Goal: Book appointment/travel/reservation

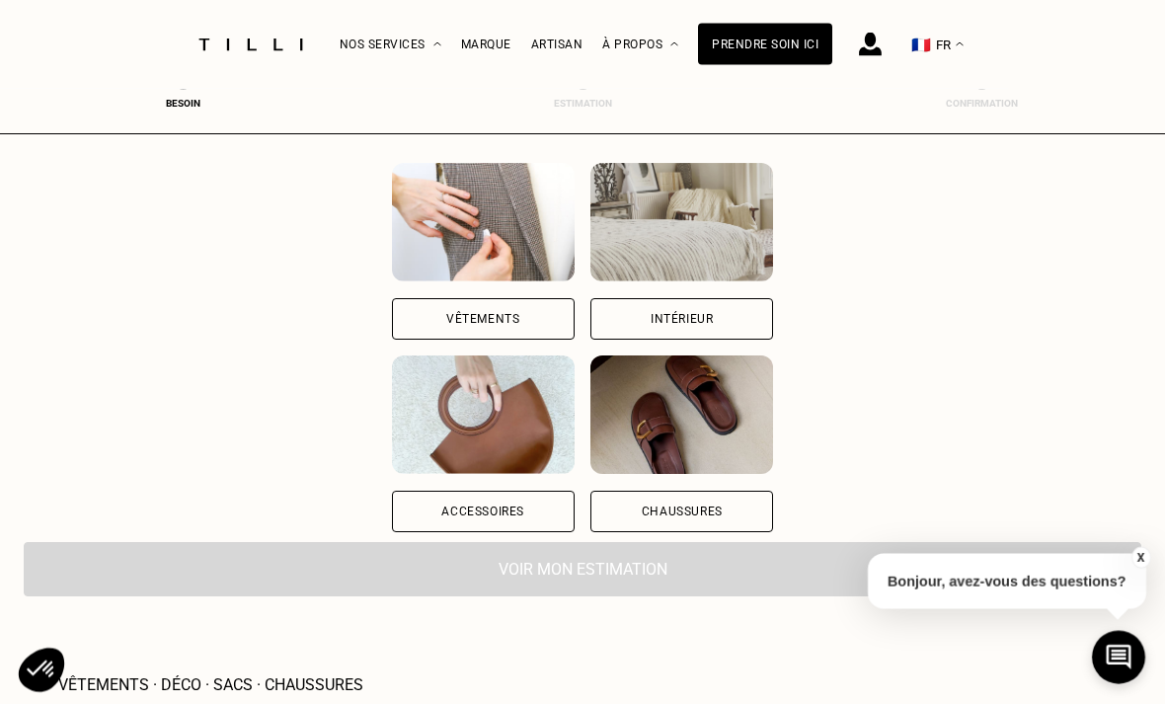
scroll to position [218, 0]
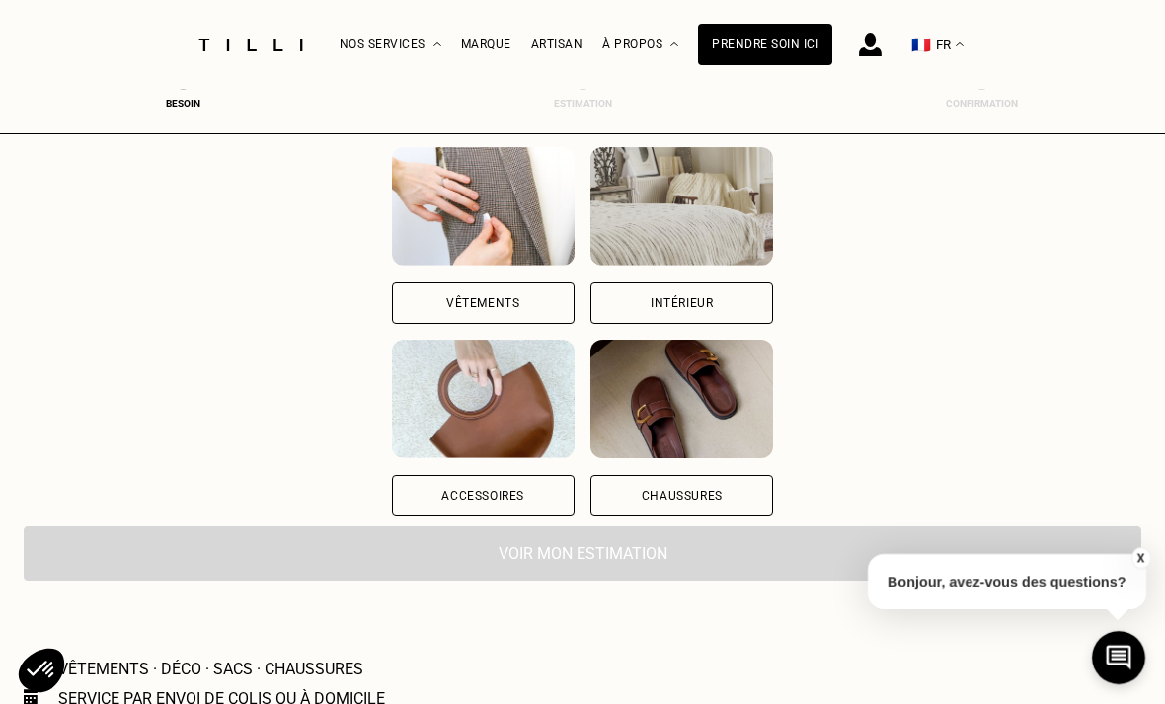
click at [437, 305] on div "Vêtements" at bounding box center [483, 302] width 183 height 41
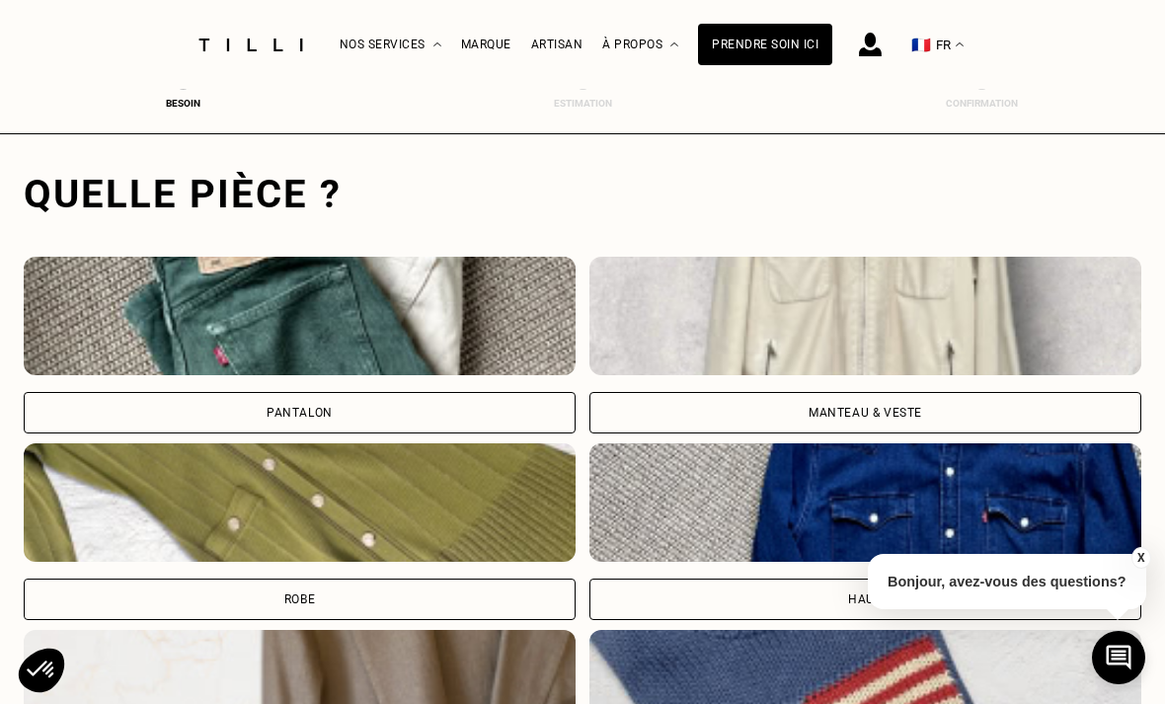
scroll to position [606, 0]
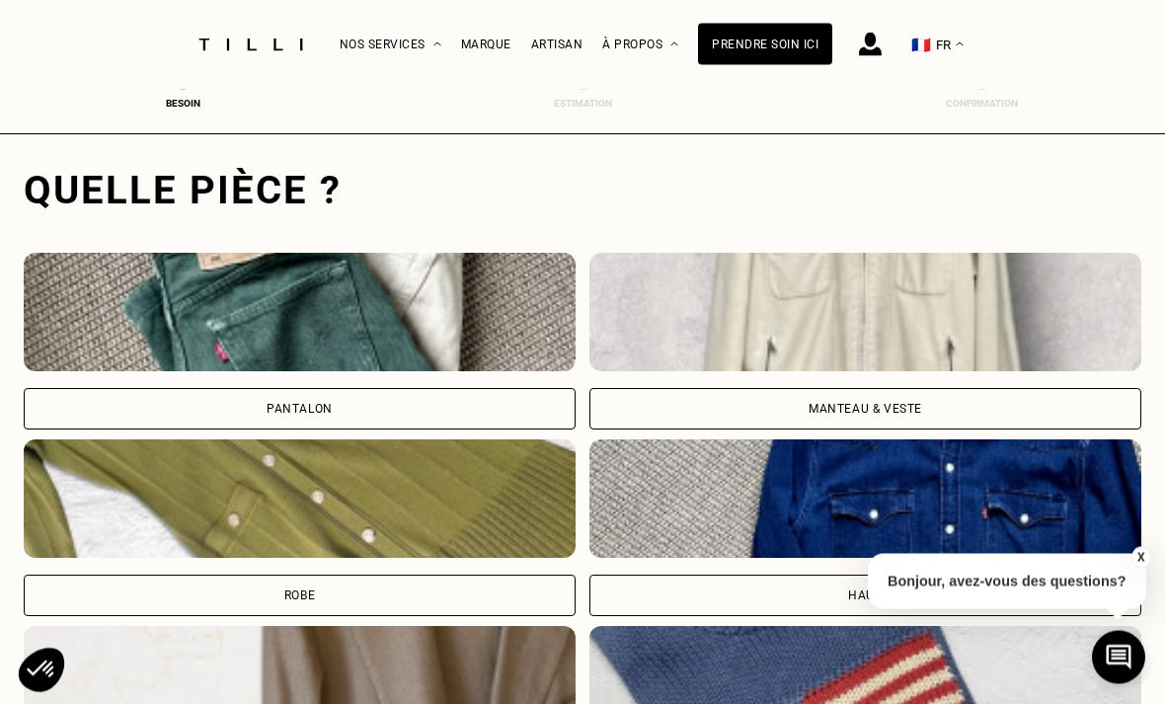
click at [884, 402] on div "Manteau & Veste" at bounding box center [865, 409] width 552 height 41
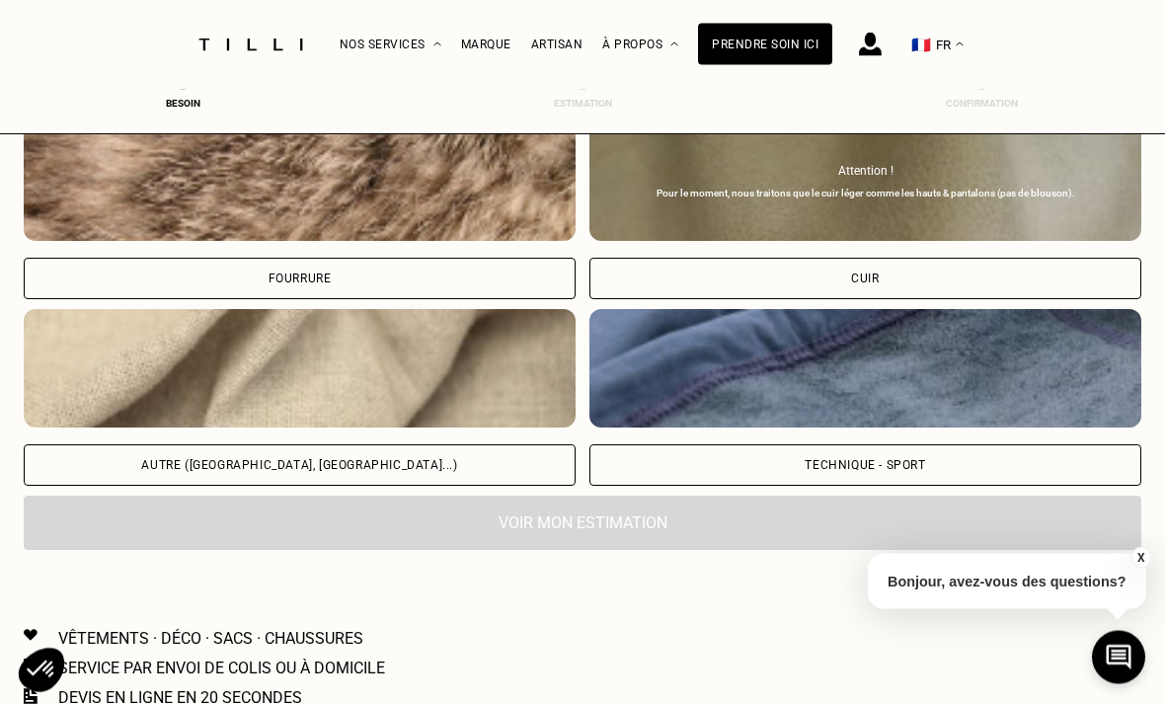
scroll to position [2415, 0]
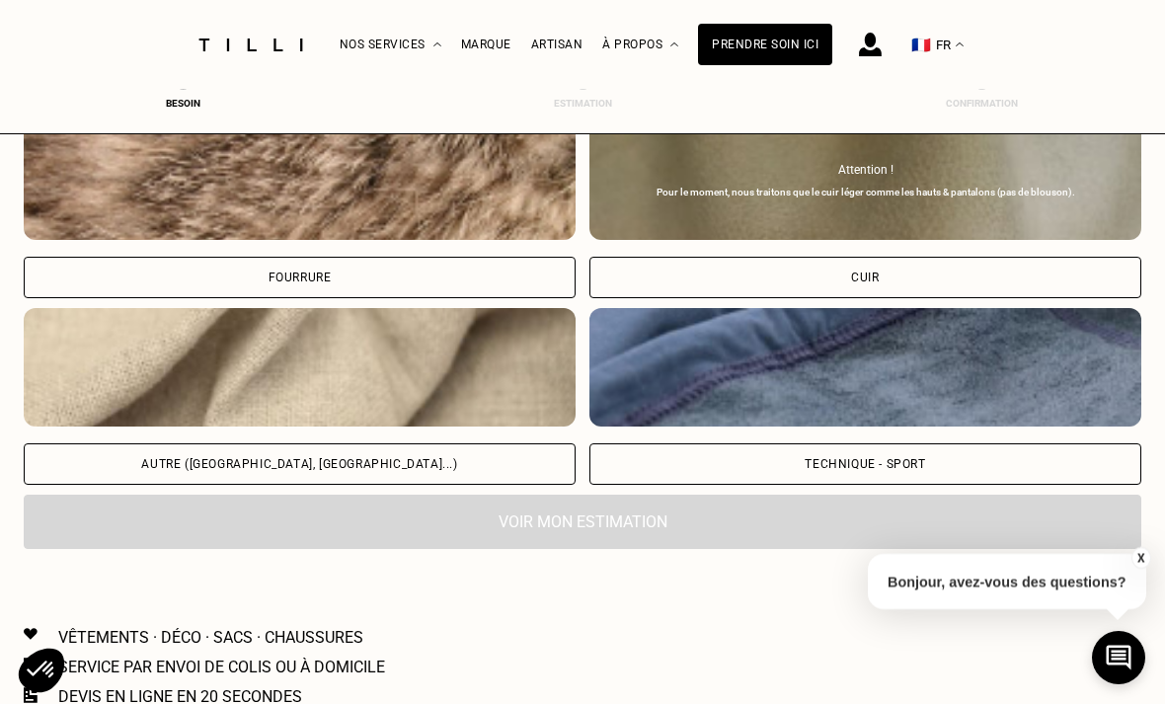
click at [455, 421] on img at bounding box center [300, 367] width 552 height 118
select select "FR"
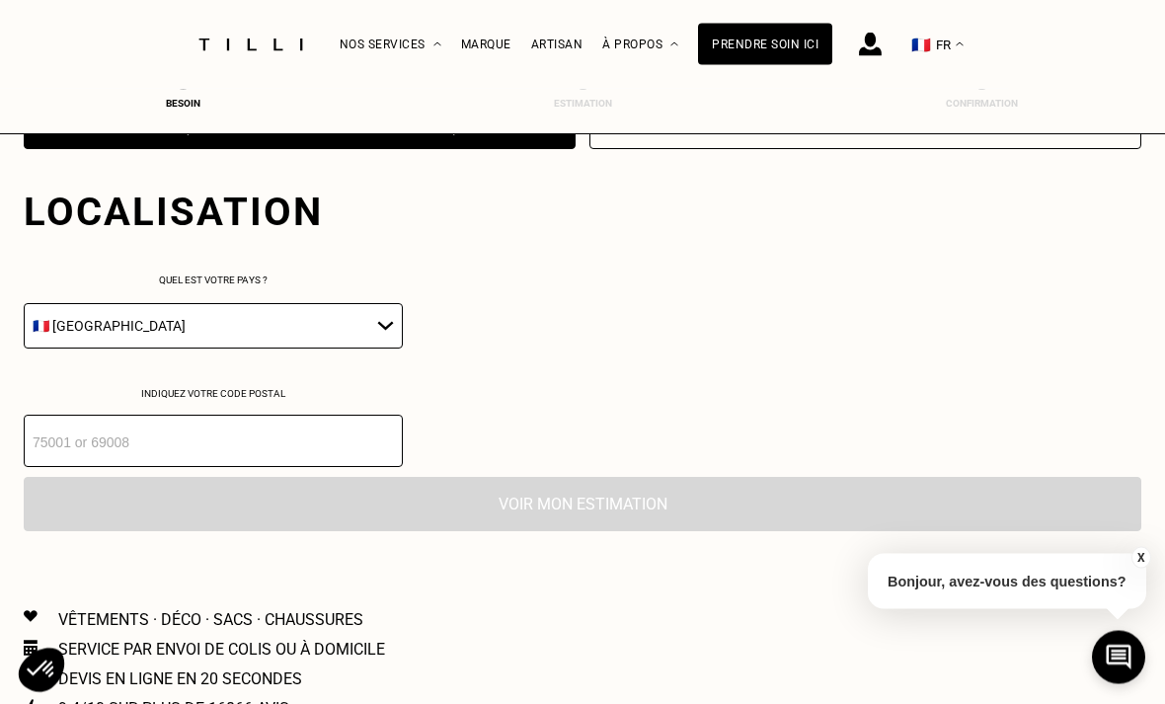
scroll to position [2778, 0]
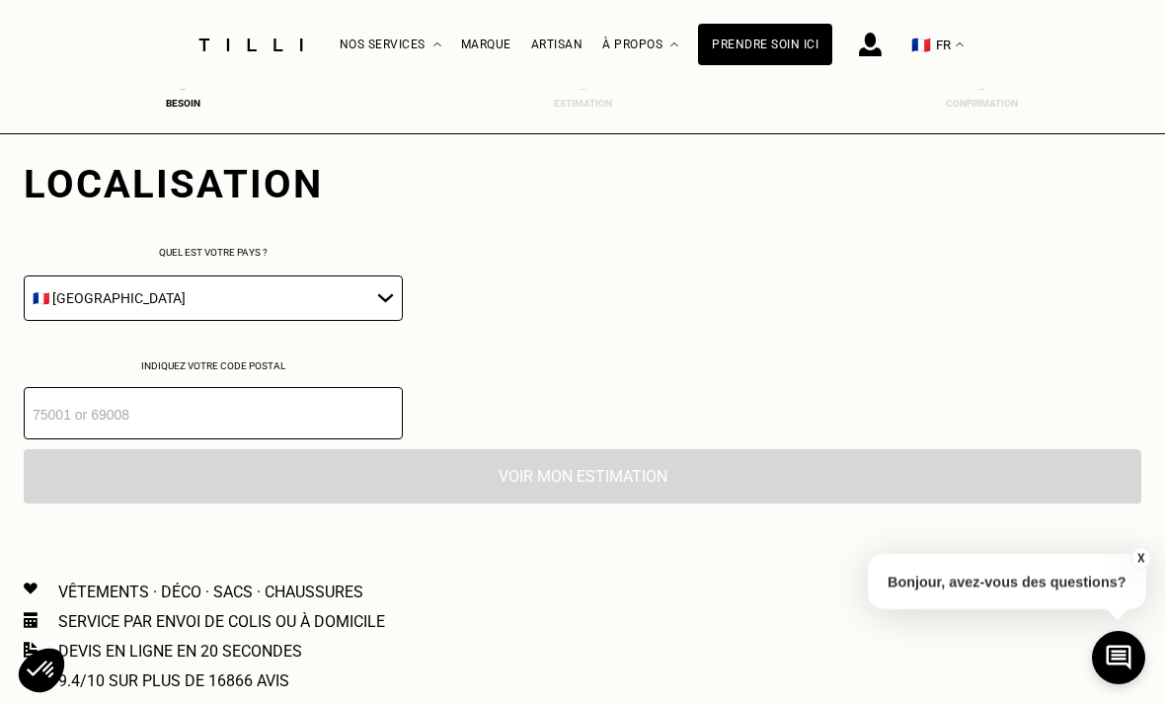
click at [371, 433] on input "number" at bounding box center [213, 413] width 379 height 52
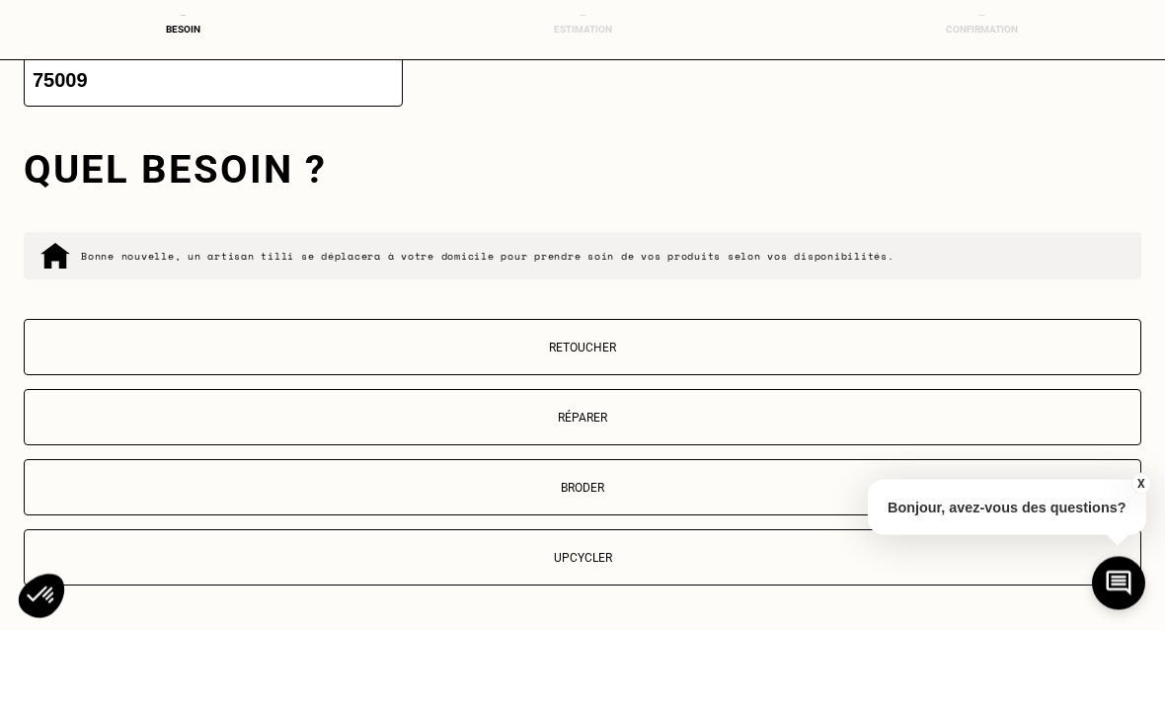
scroll to position [3111, 0]
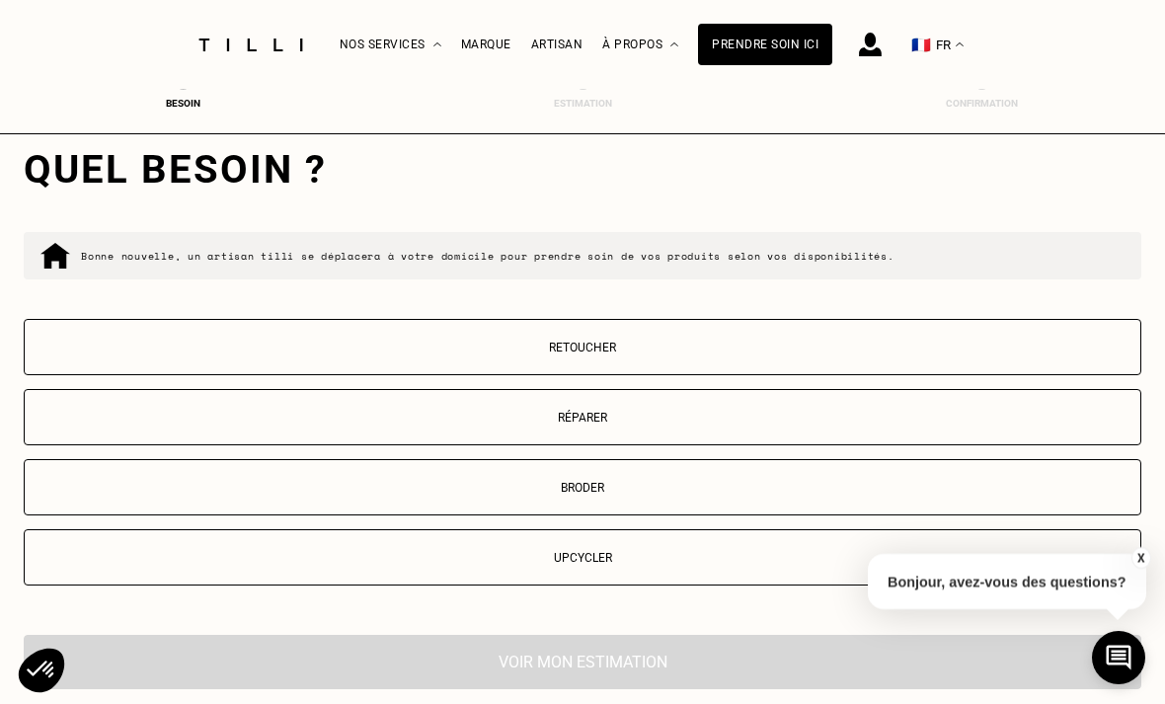
type input "75009"
click at [630, 445] on button "Réparer" at bounding box center [582, 417] width 1117 height 56
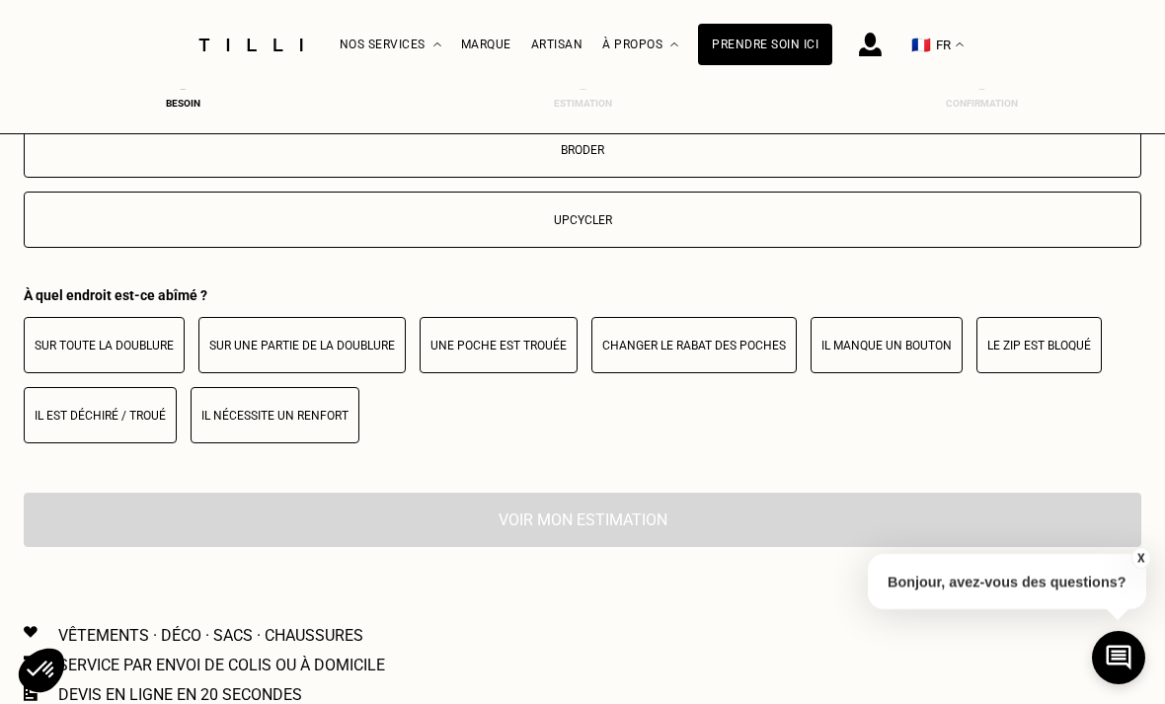
scroll to position [3478, 0]
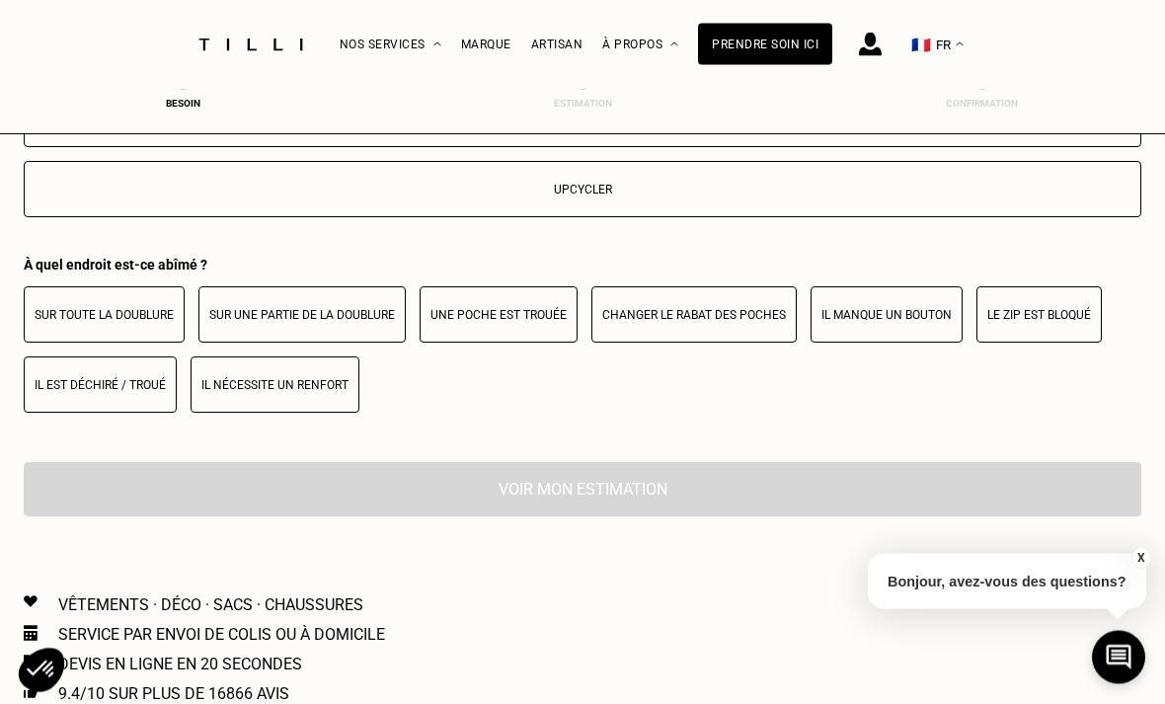
click at [160, 393] on p "Il est déchiré / troué" at bounding box center [100, 386] width 131 height 14
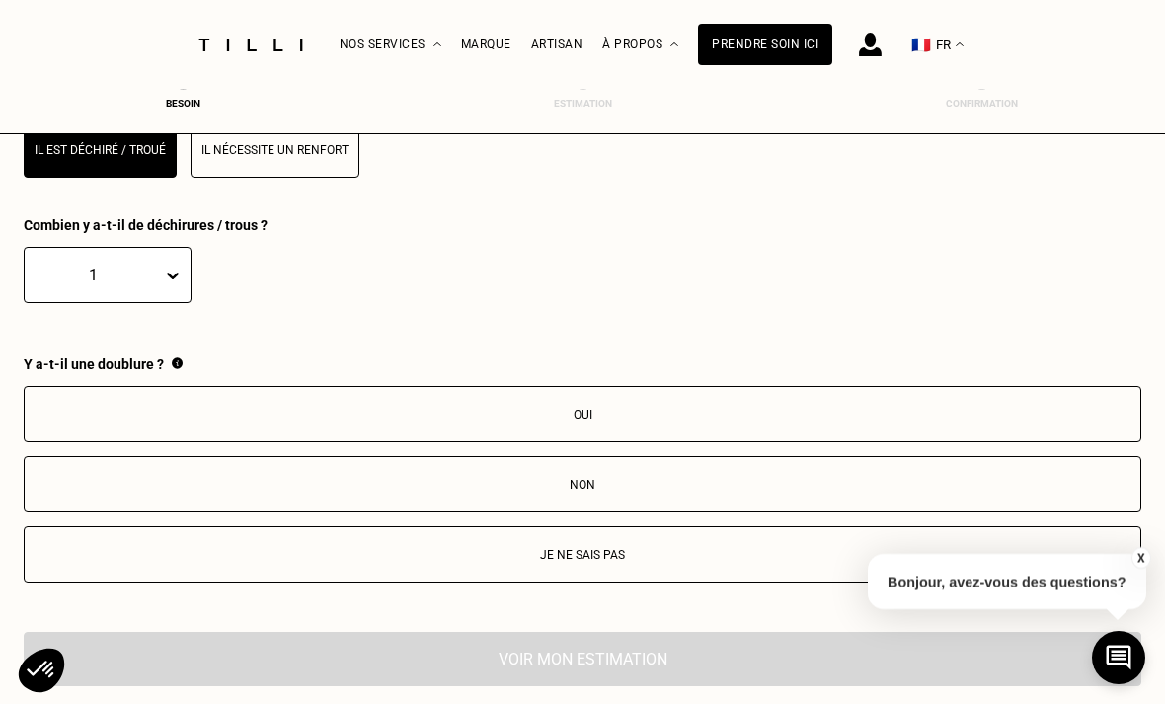
scroll to position [3712, 0]
click at [609, 444] on button "Oui" at bounding box center [582, 416] width 1117 height 56
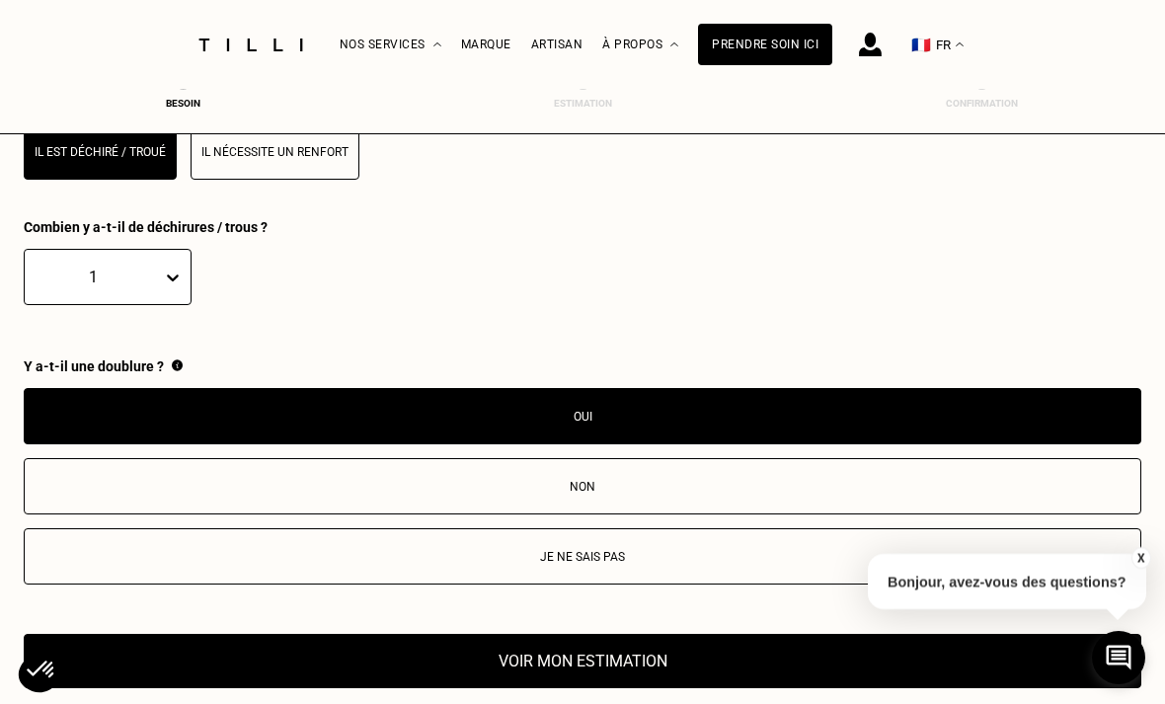
click at [660, 688] on button "Voir mon estimation" at bounding box center [582, 661] width 1117 height 54
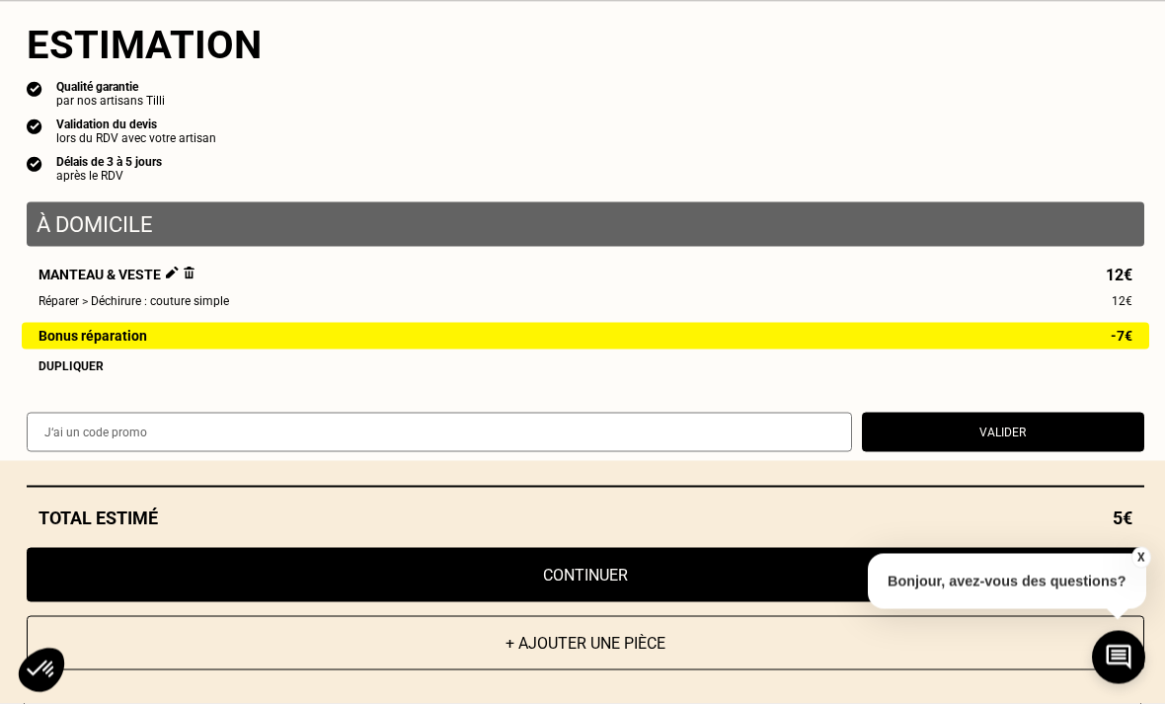
scroll to position [2942, 0]
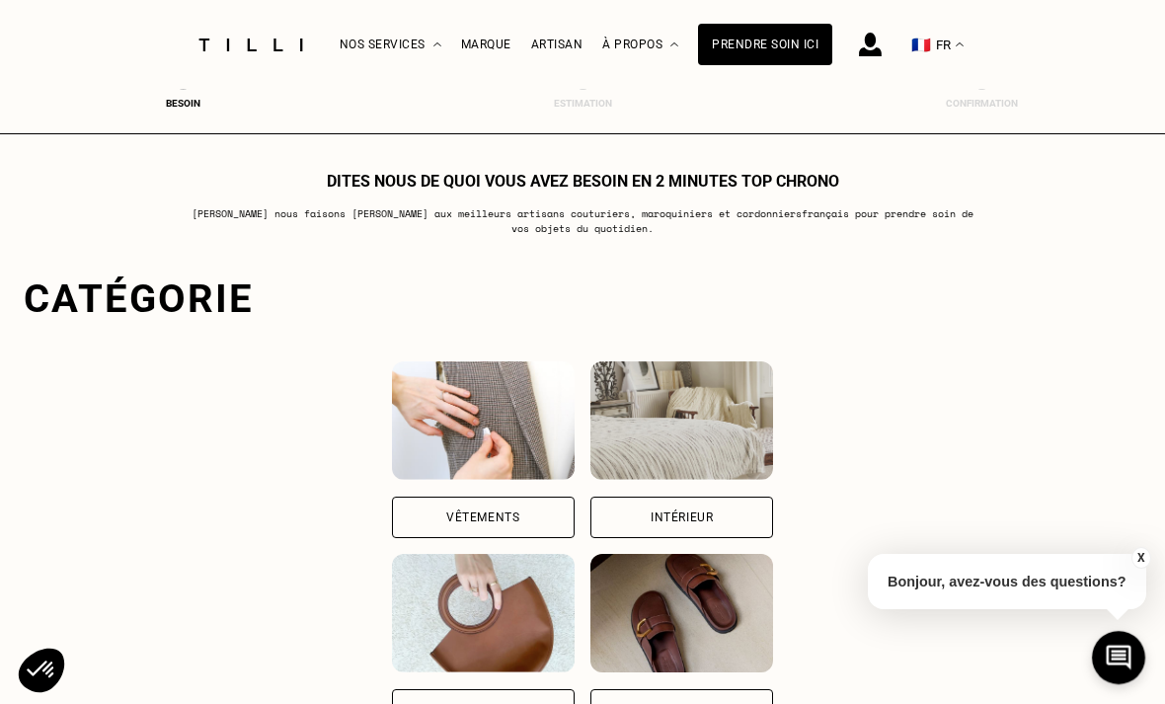
scroll to position [30, 0]
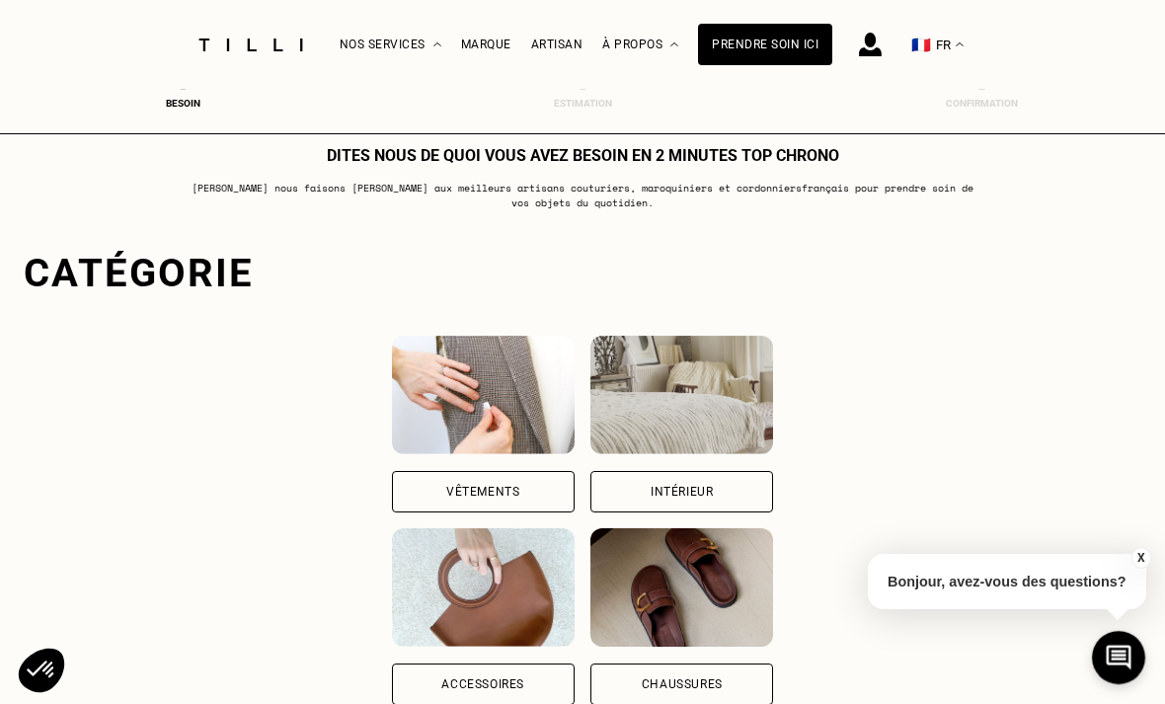
click at [493, 430] on img at bounding box center [483, 395] width 183 height 118
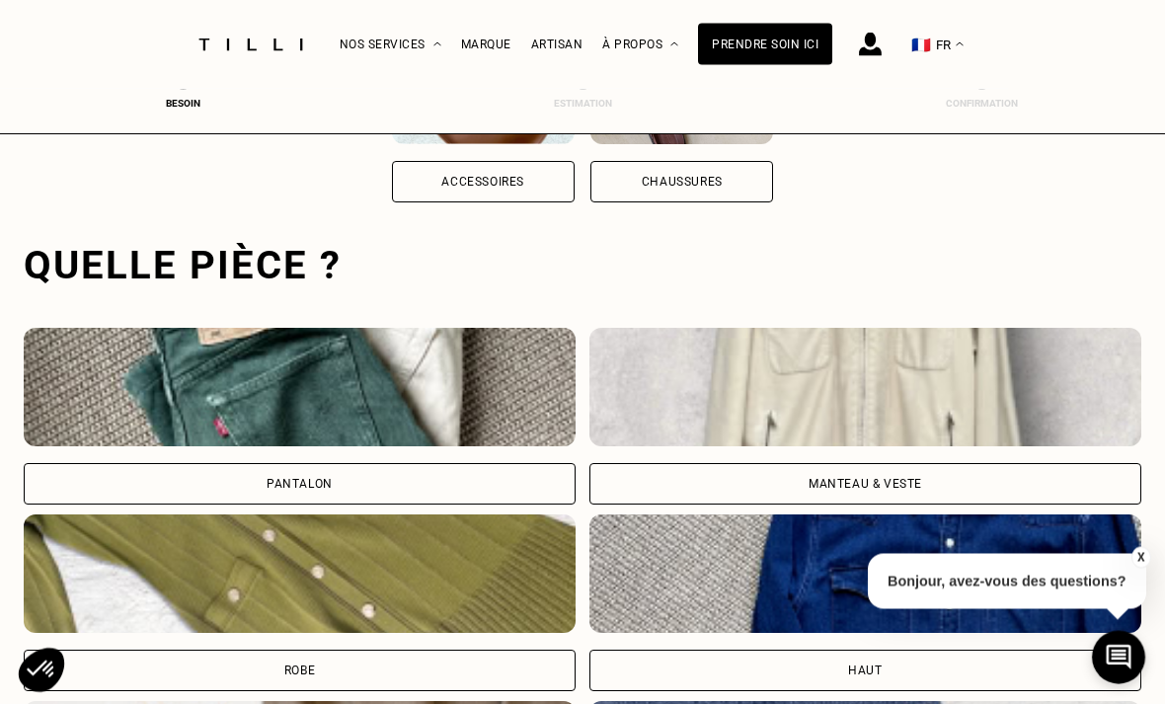
scroll to position [609, 0]
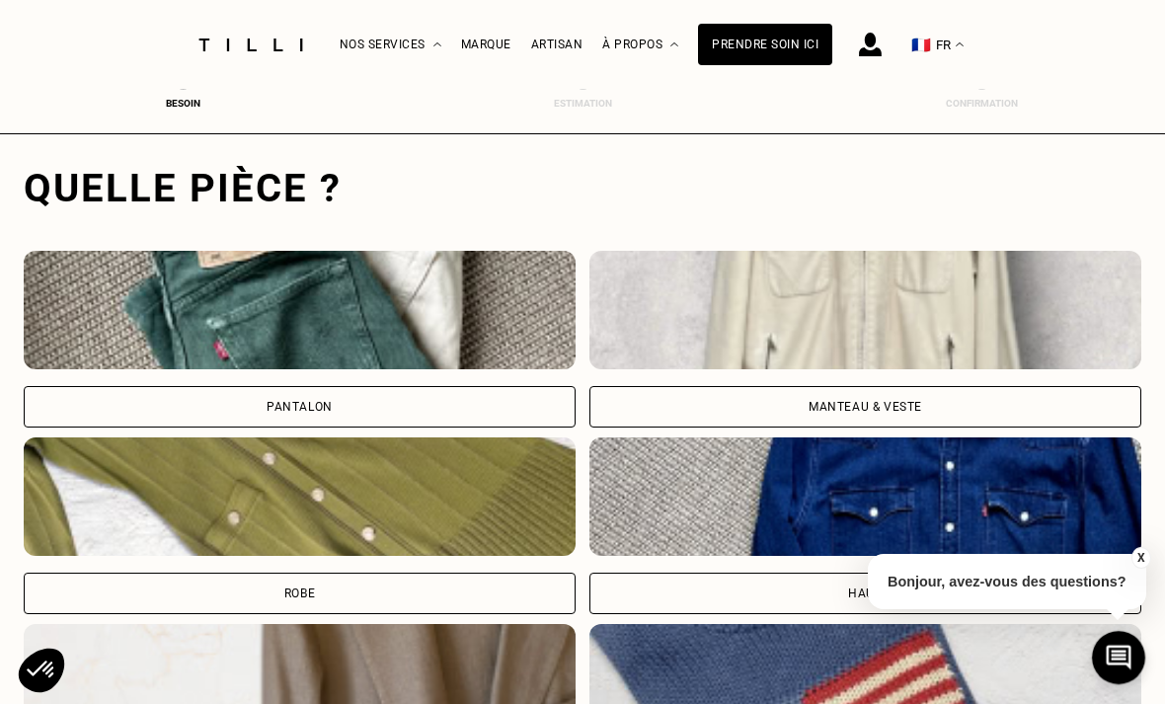
click at [890, 364] on img at bounding box center [865, 310] width 552 height 118
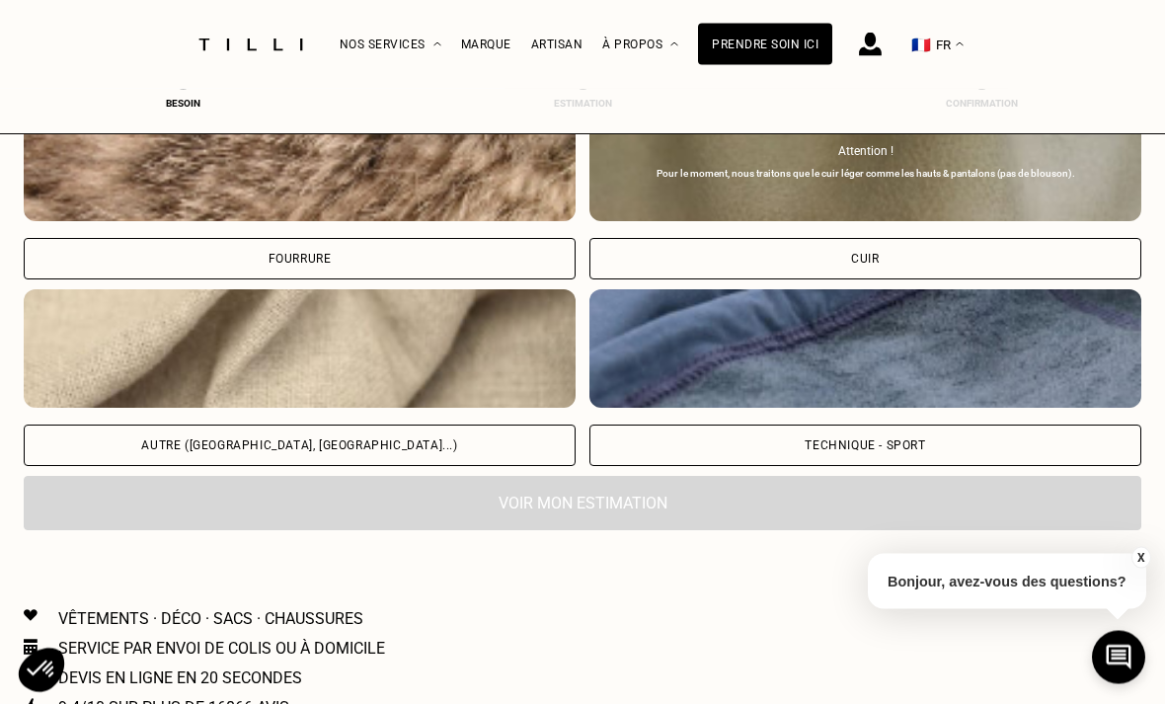
scroll to position [2455, 0]
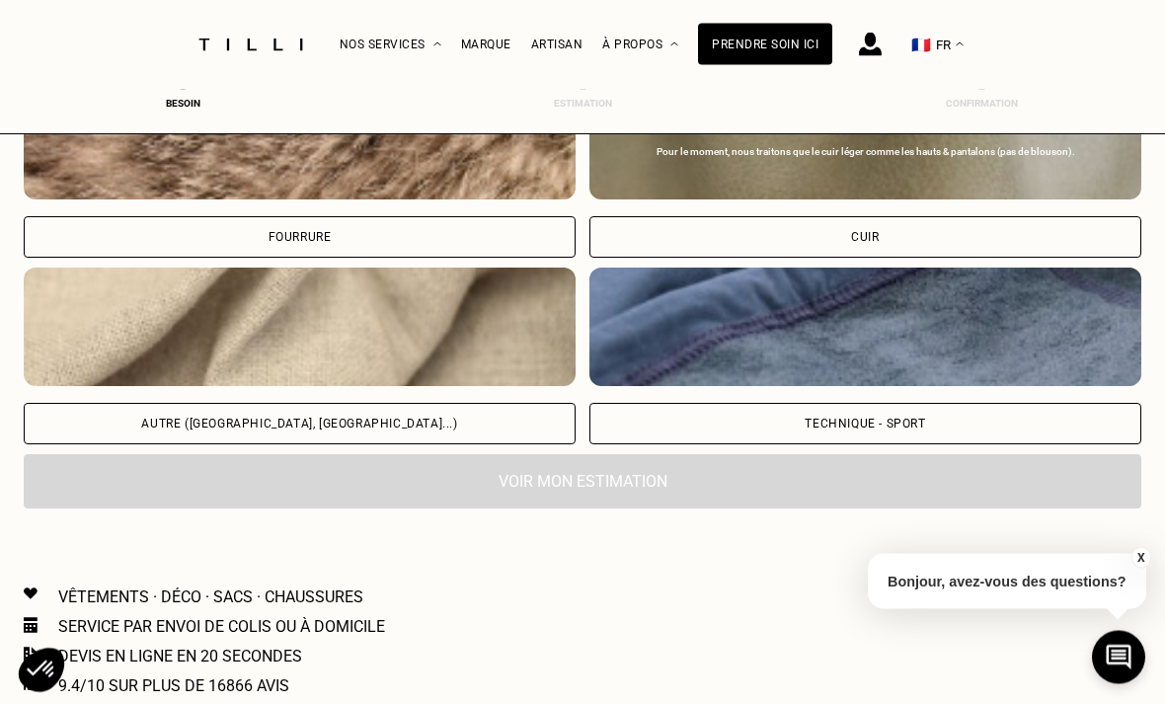
click at [458, 379] on img at bounding box center [300, 327] width 552 height 118
select select "FR"
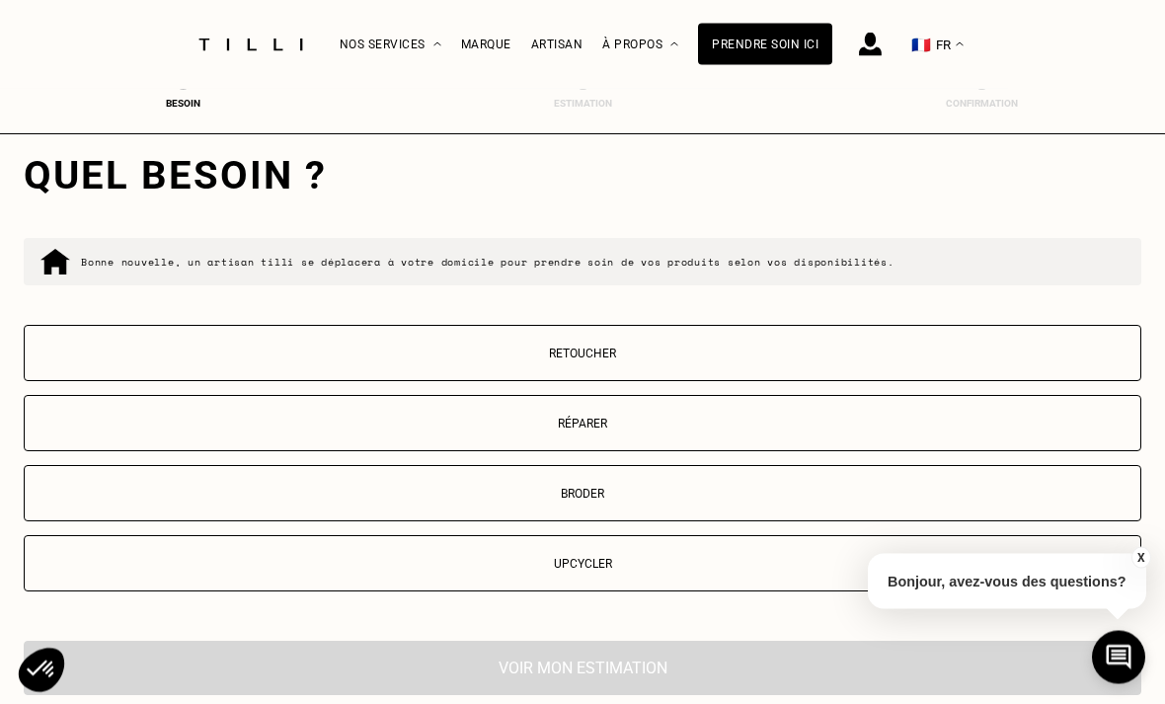
scroll to position [3106, 0]
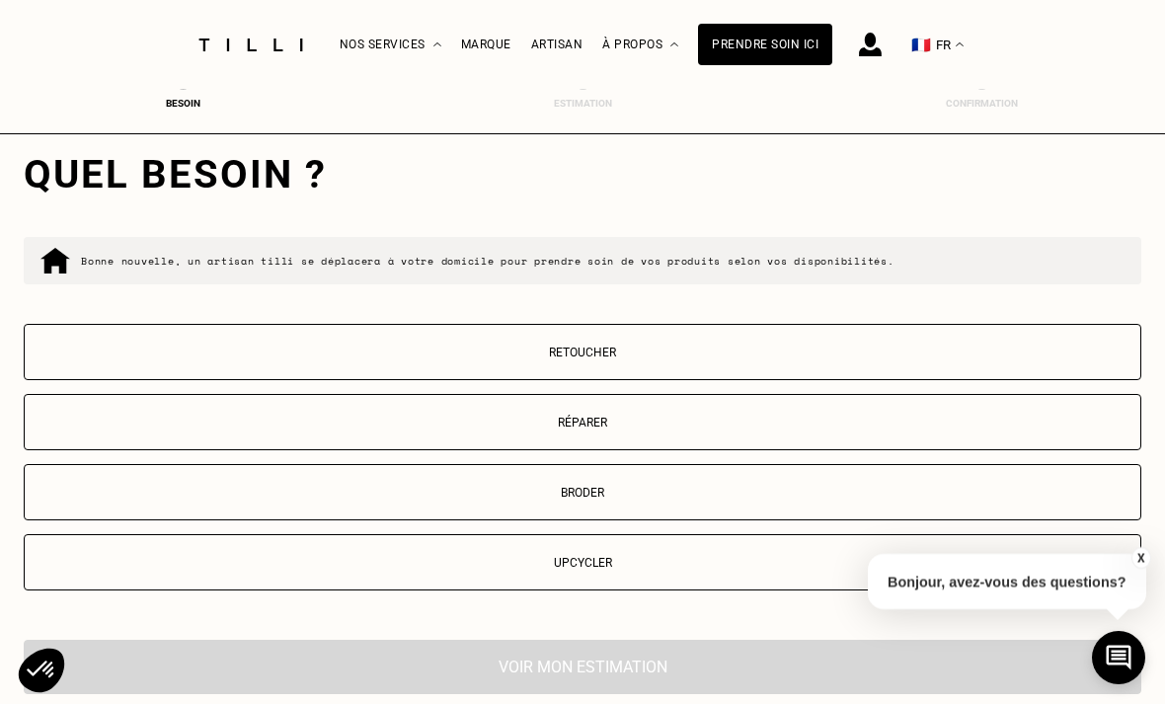
click at [622, 450] on button "Réparer" at bounding box center [582, 422] width 1117 height 56
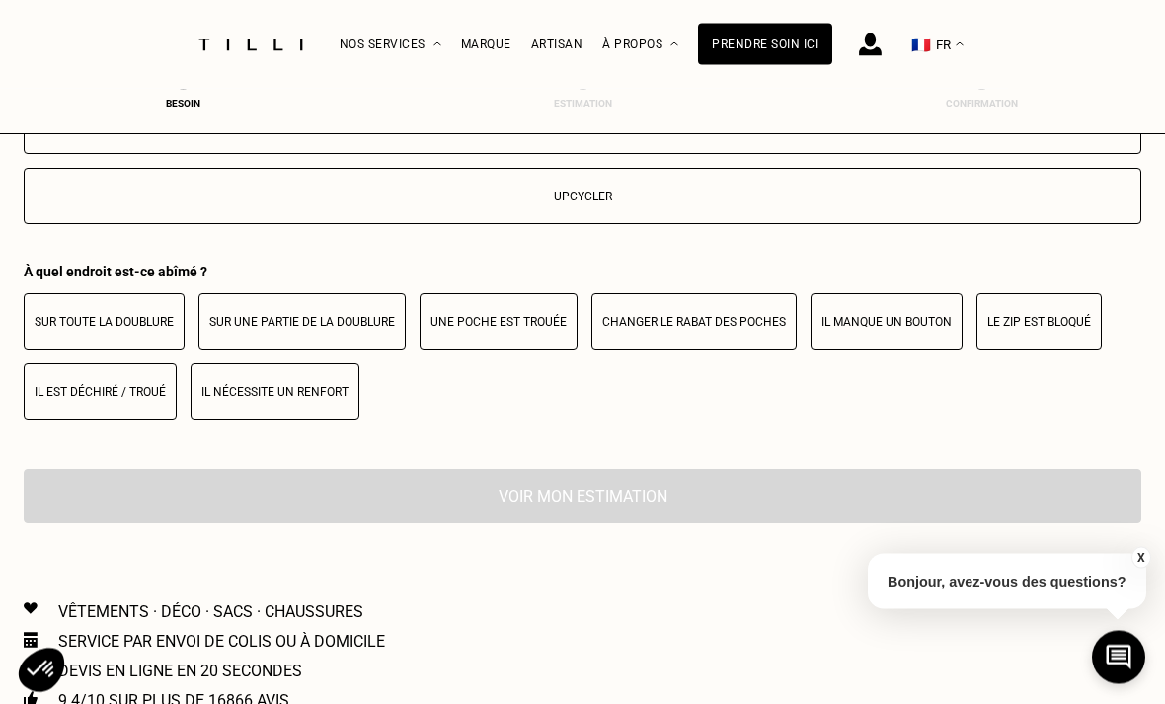
scroll to position [3472, 0]
click at [160, 399] on p "Il est déchiré / troué" at bounding box center [100, 392] width 131 height 14
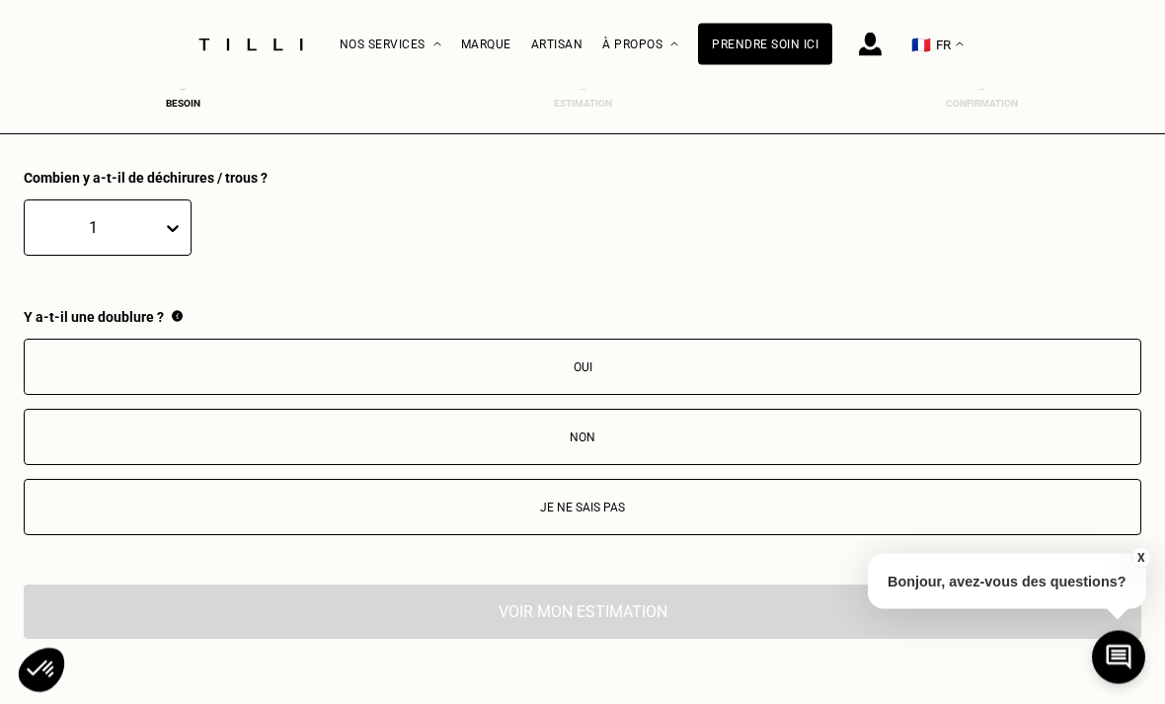
scroll to position [3760, 0]
click at [619, 376] on p "Oui" at bounding box center [583, 369] width 1096 height 14
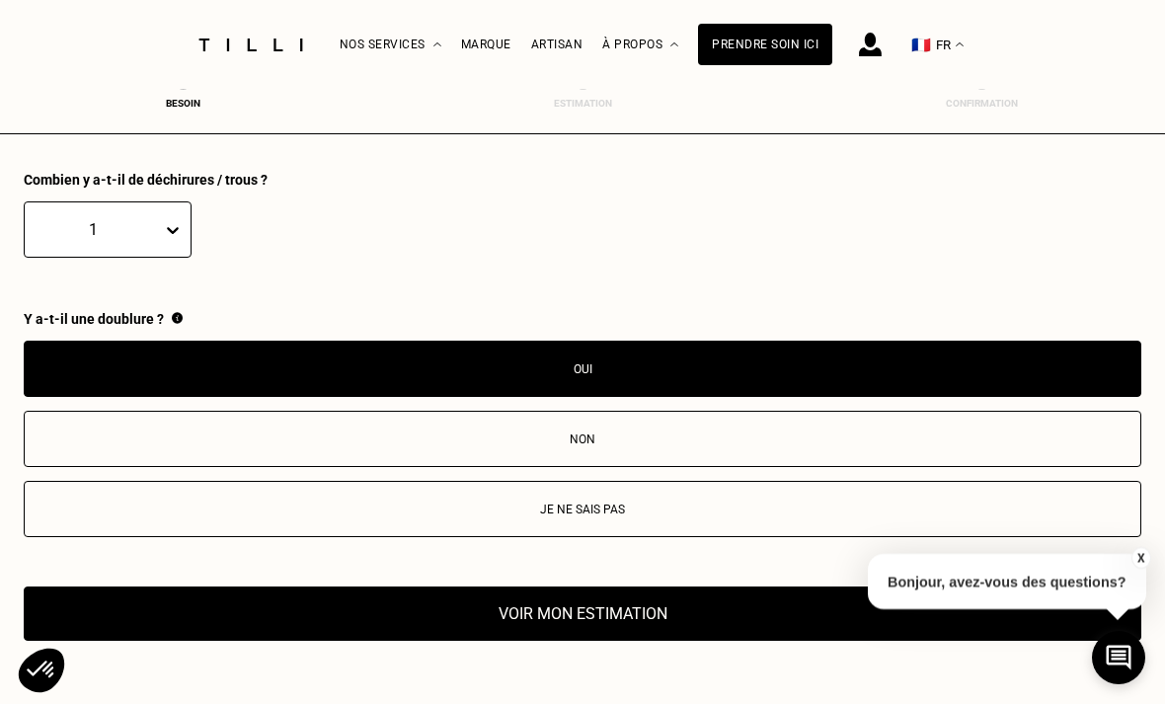
click at [643, 641] on button "Voir mon estimation" at bounding box center [582, 613] width 1117 height 54
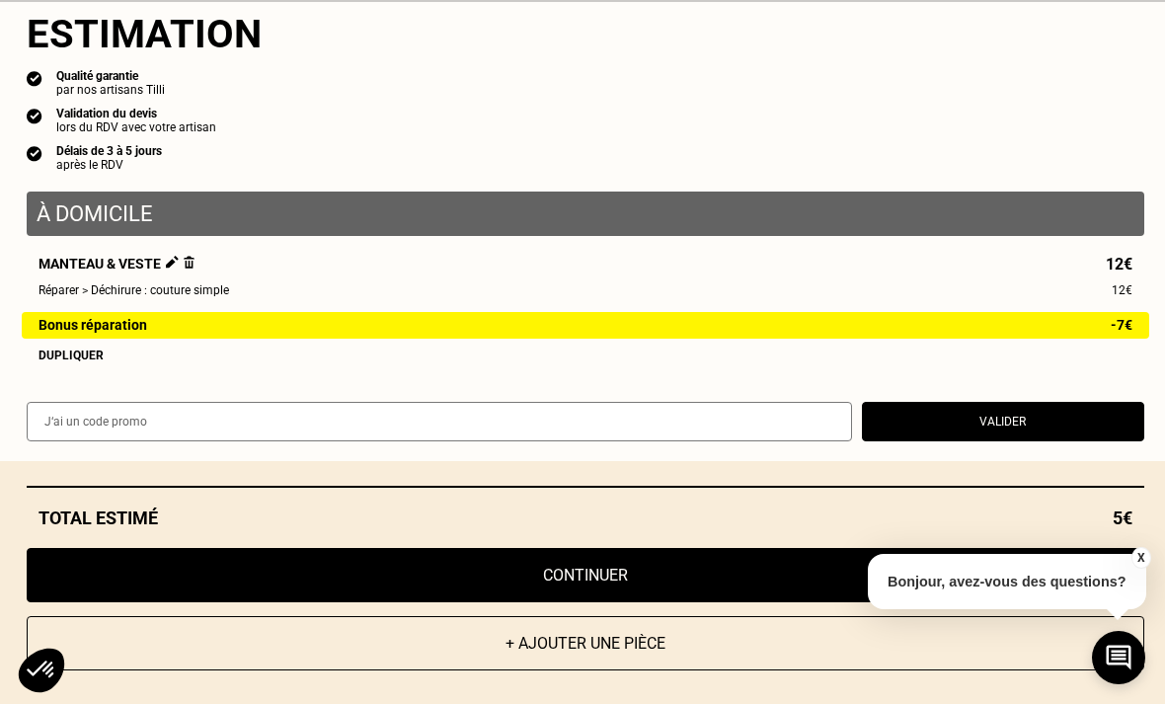
scroll to position [22, 0]
click at [622, 602] on button "Continuer" at bounding box center [585, 575] width 1117 height 54
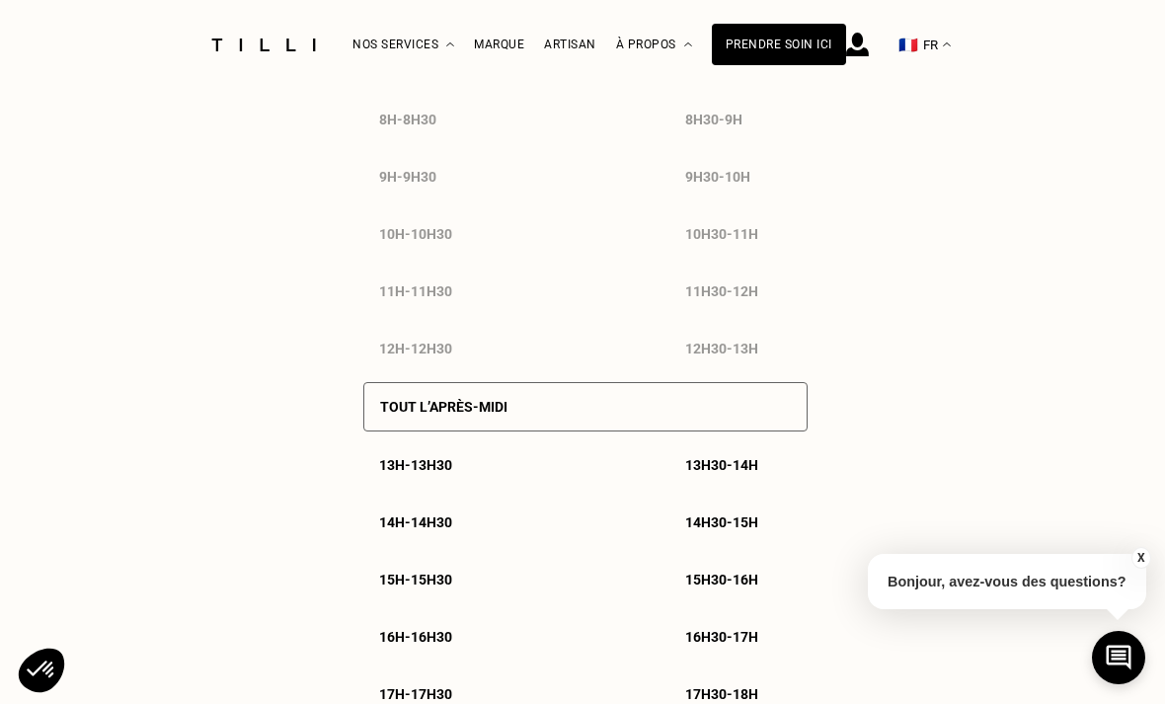
select select "FR"
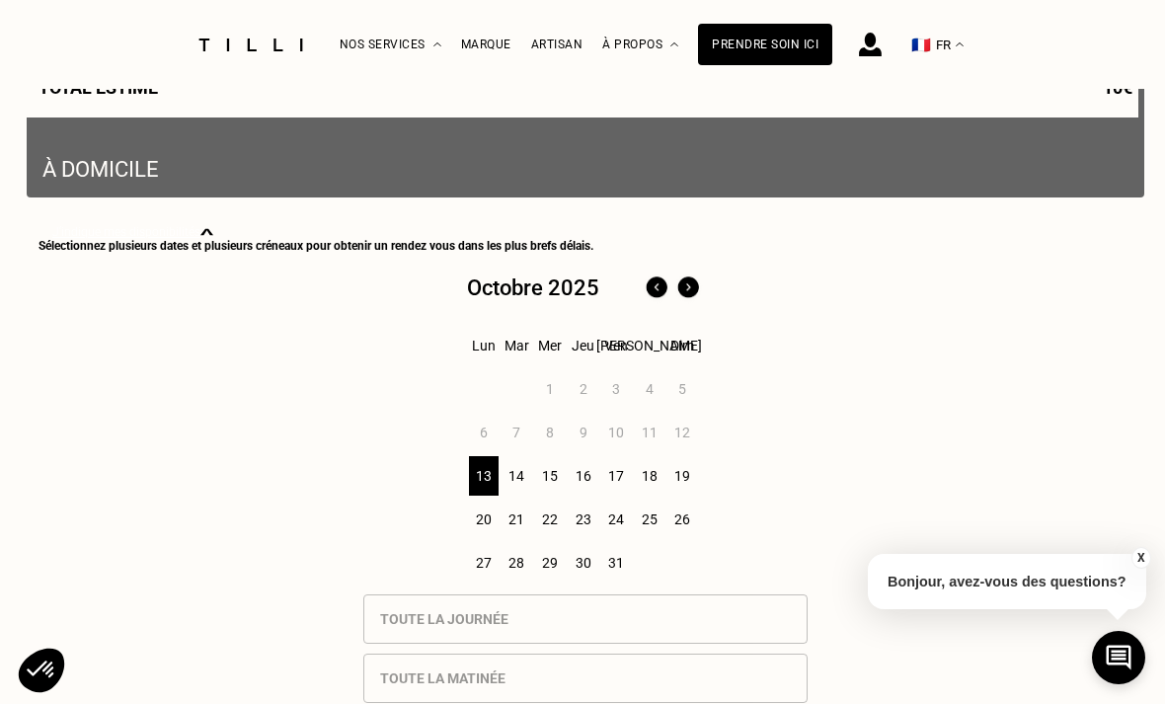
scroll to position [520, 0]
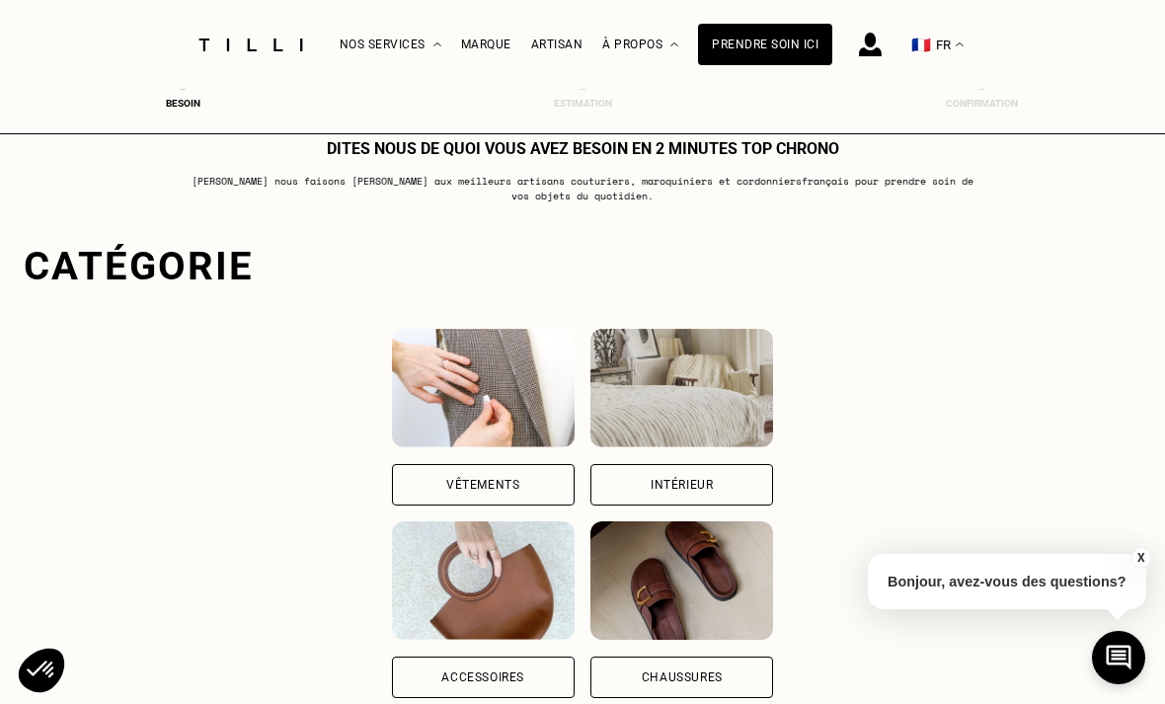
scroll to position [36, 0]
click at [461, 442] on img at bounding box center [483, 389] width 183 height 118
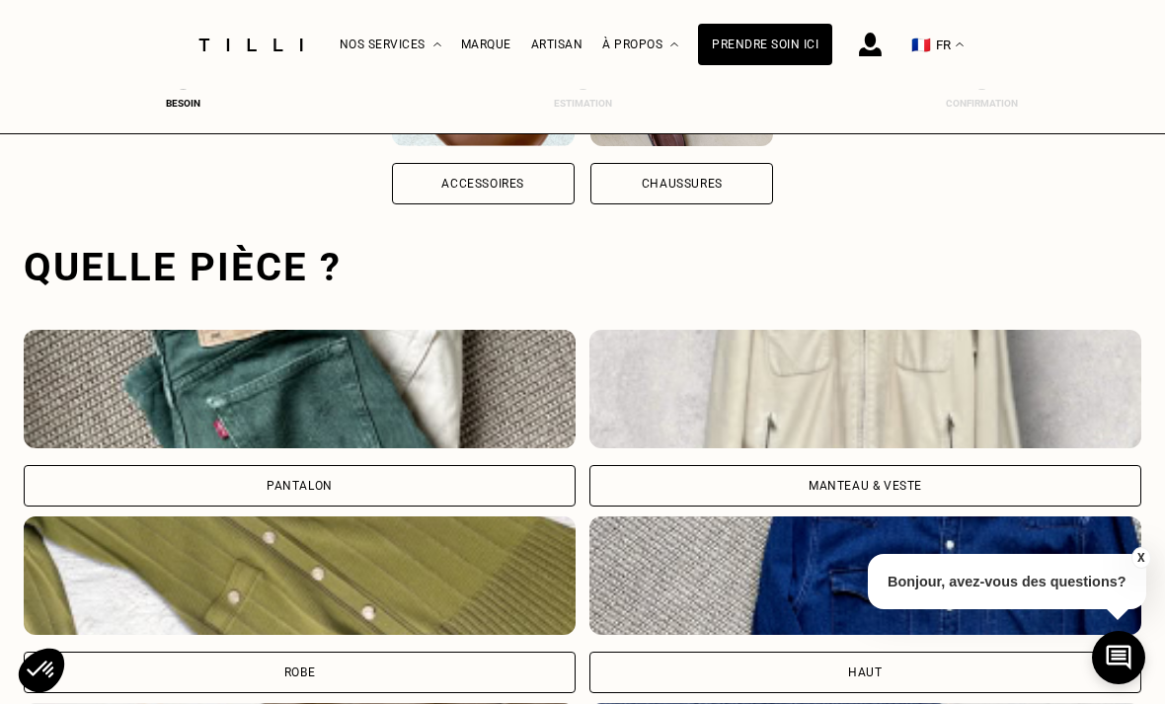
scroll to position [609, 0]
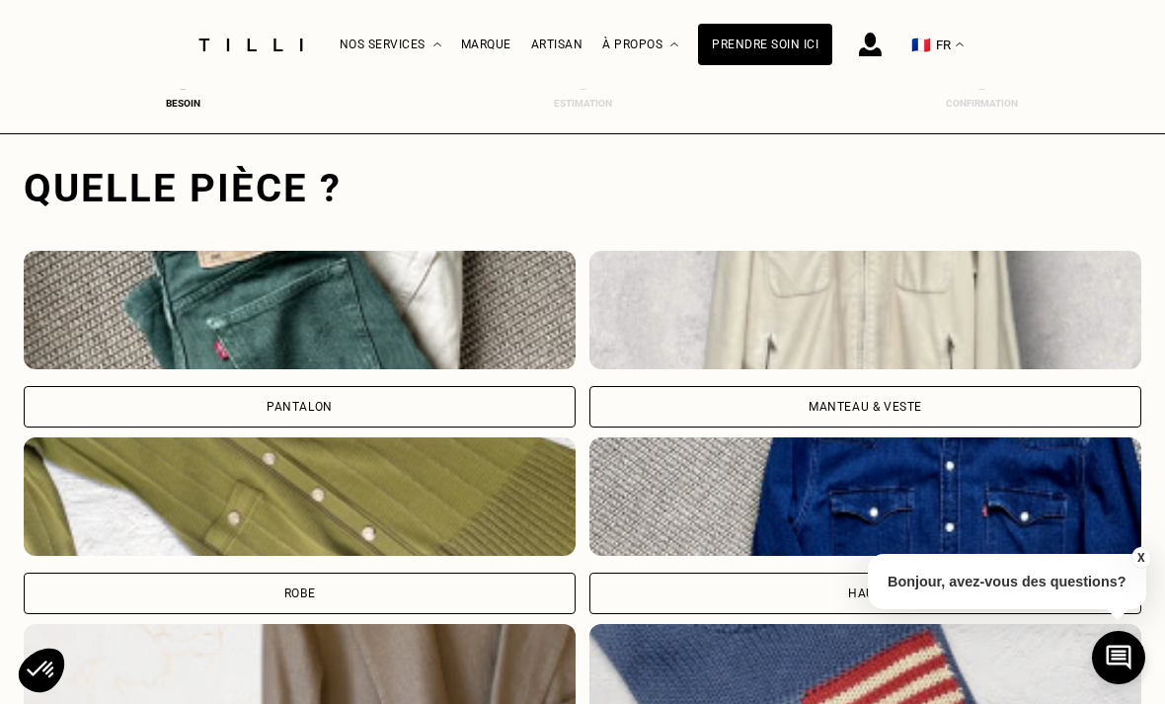
click at [428, 360] on img at bounding box center [300, 310] width 552 height 118
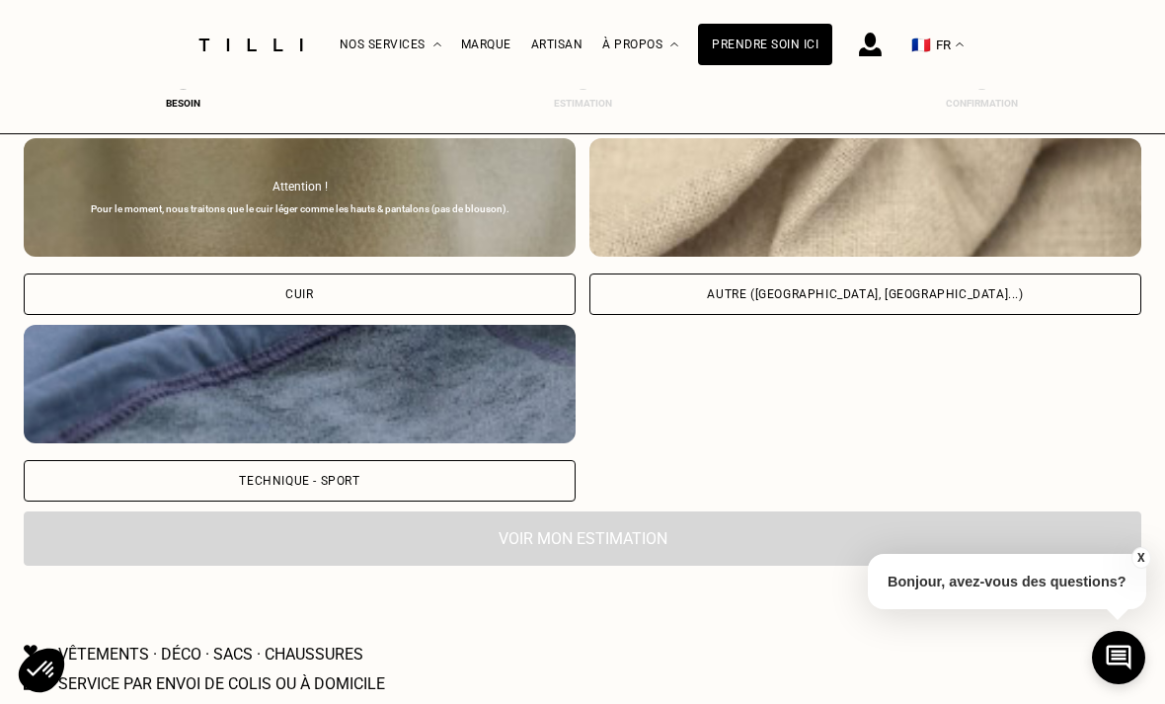
scroll to position [2411, 0]
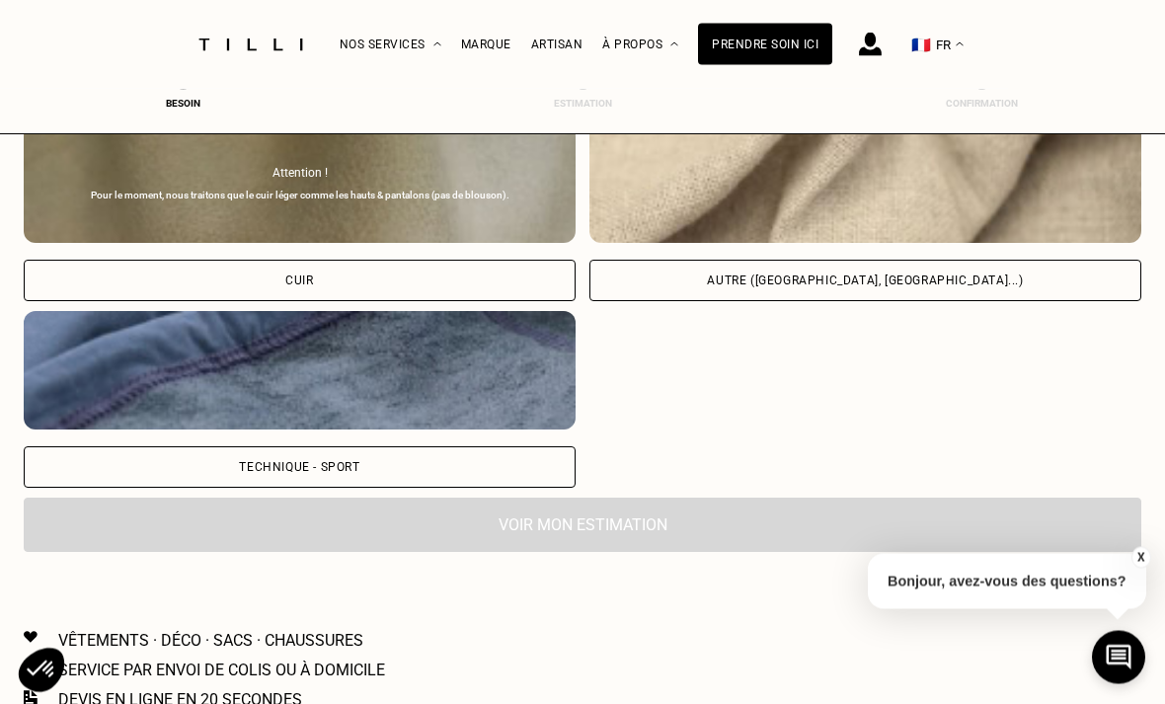
click at [918, 207] on img at bounding box center [865, 184] width 552 height 118
select select "FR"
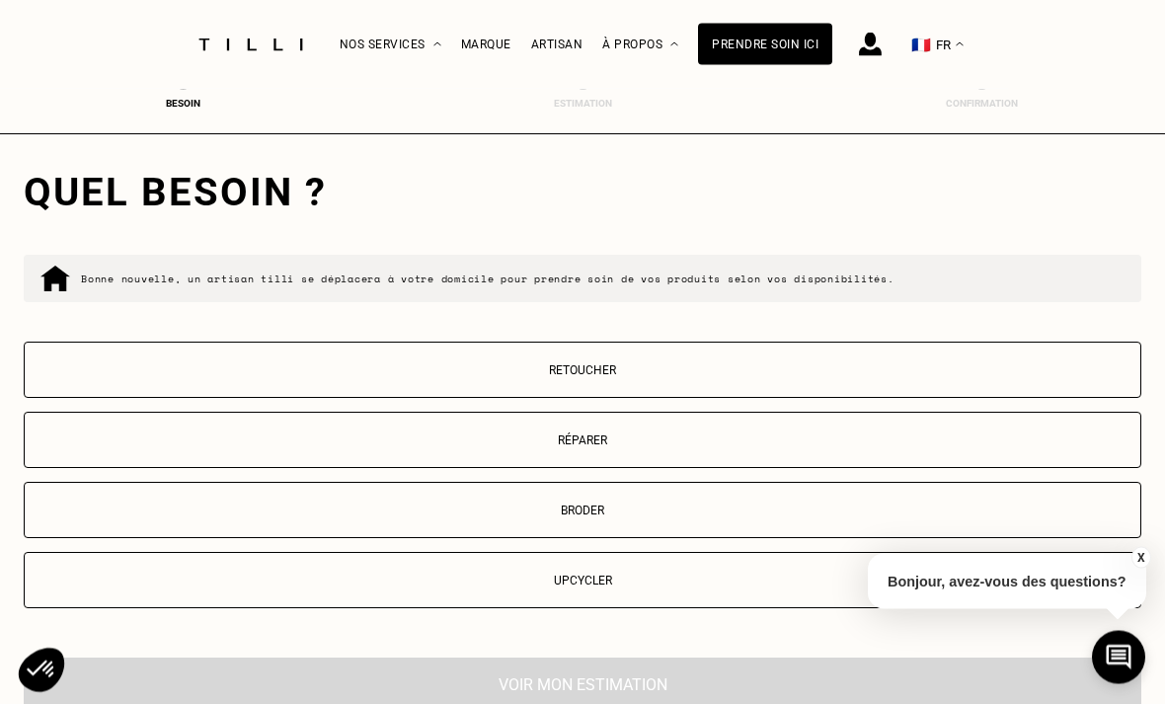
scroll to position [3088, 0]
click at [624, 447] on p "Réparer" at bounding box center [583, 440] width 1096 height 14
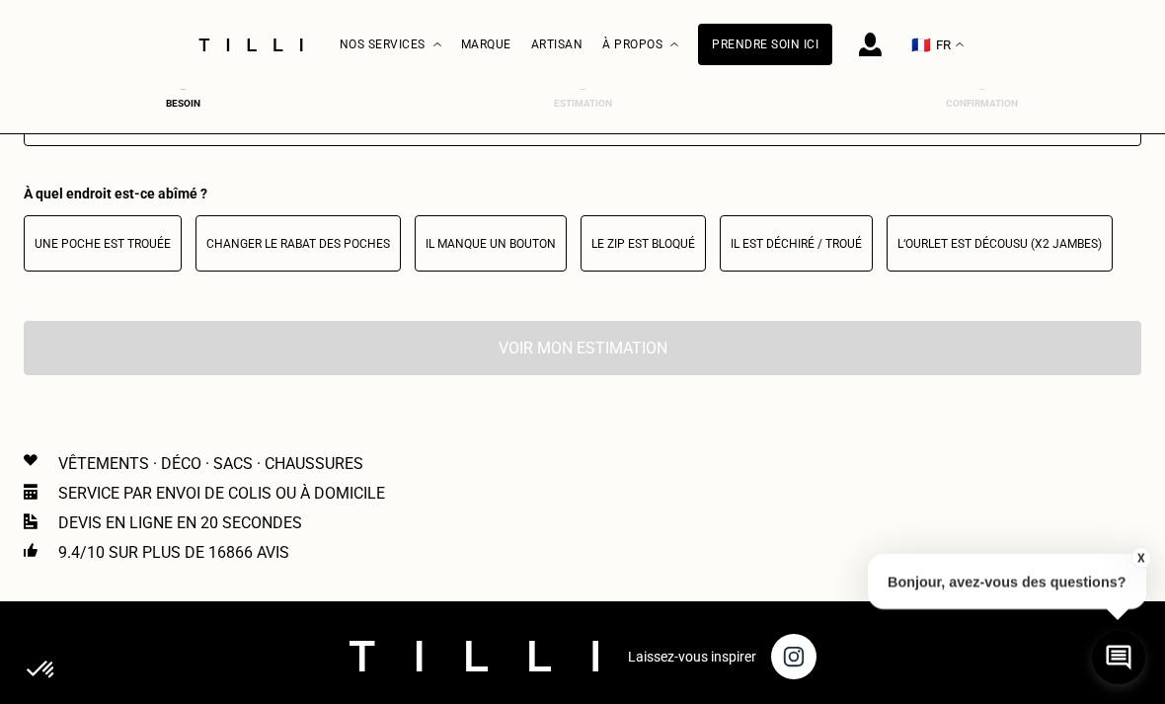
scroll to position [3630, 0]
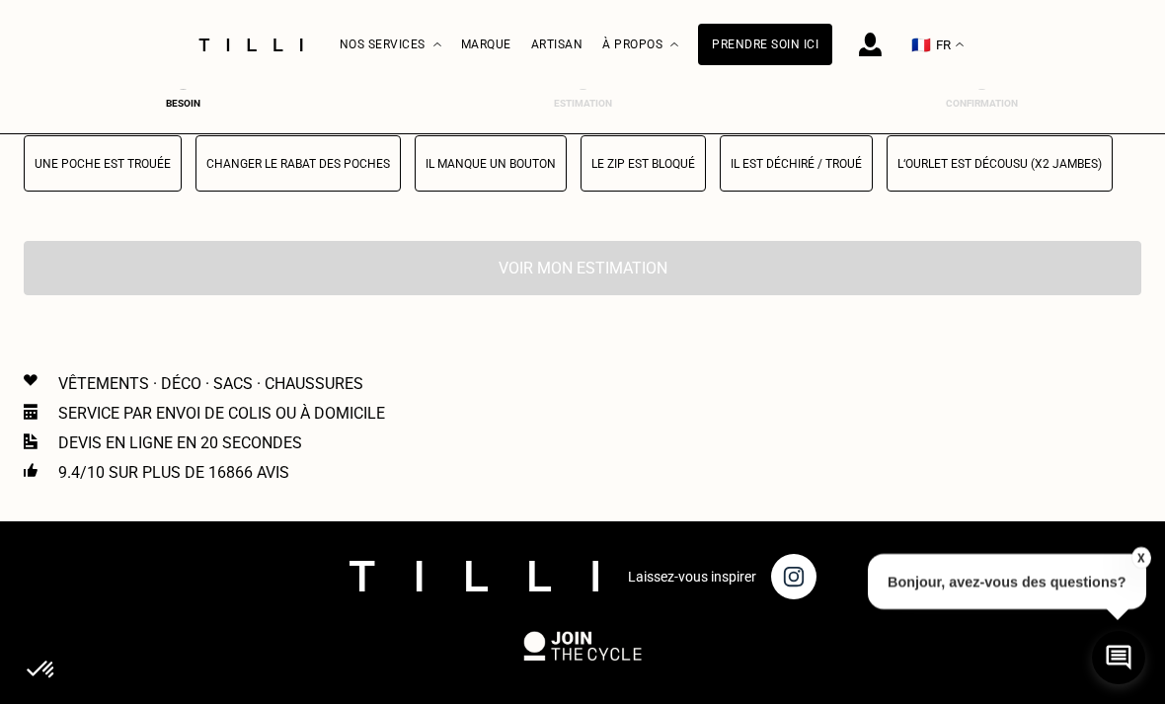
click at [810, 191] on button "Il est déchiré / troué" at bounding box center [796, 163] width 153 height 56
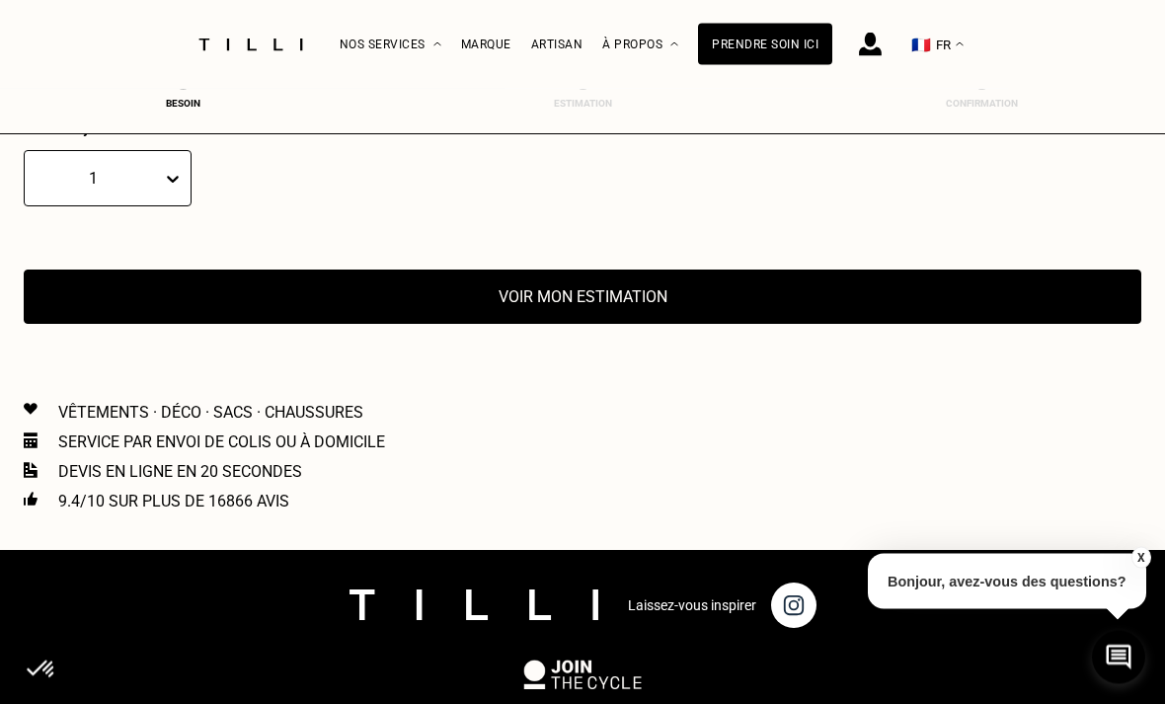
scroll to position [3757, 0]
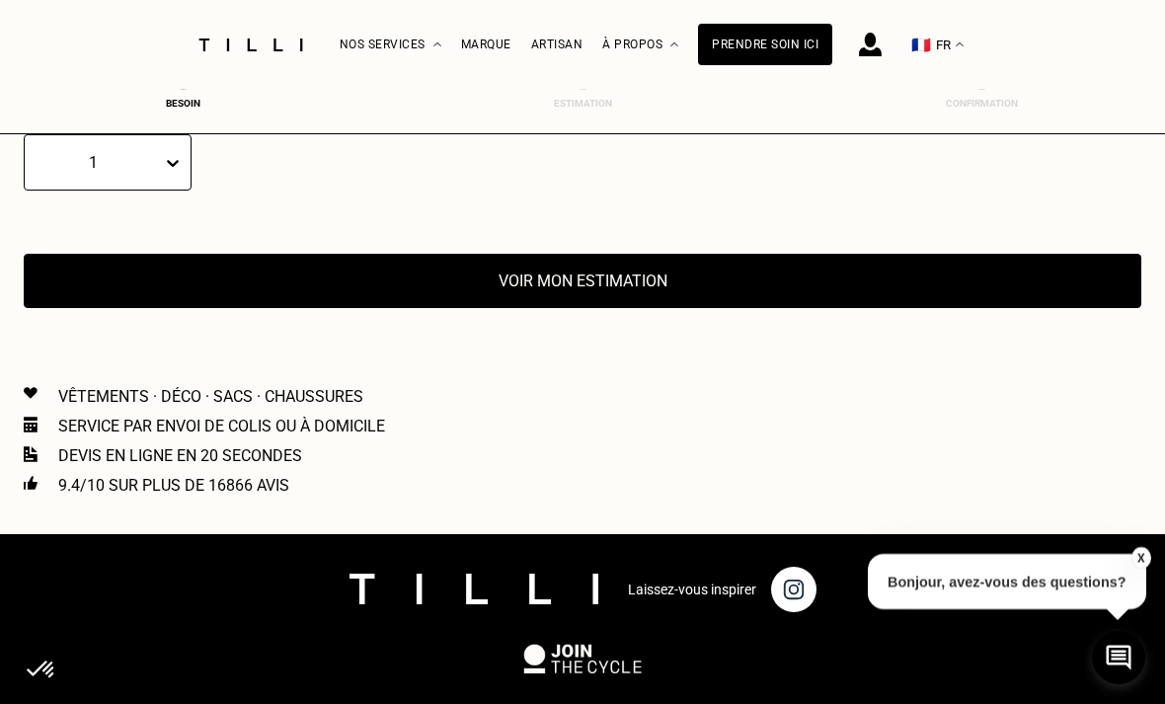
click at [617, 308] on button "Voir mon estimation" at bounding box center [582, 281] width 1117 height 54
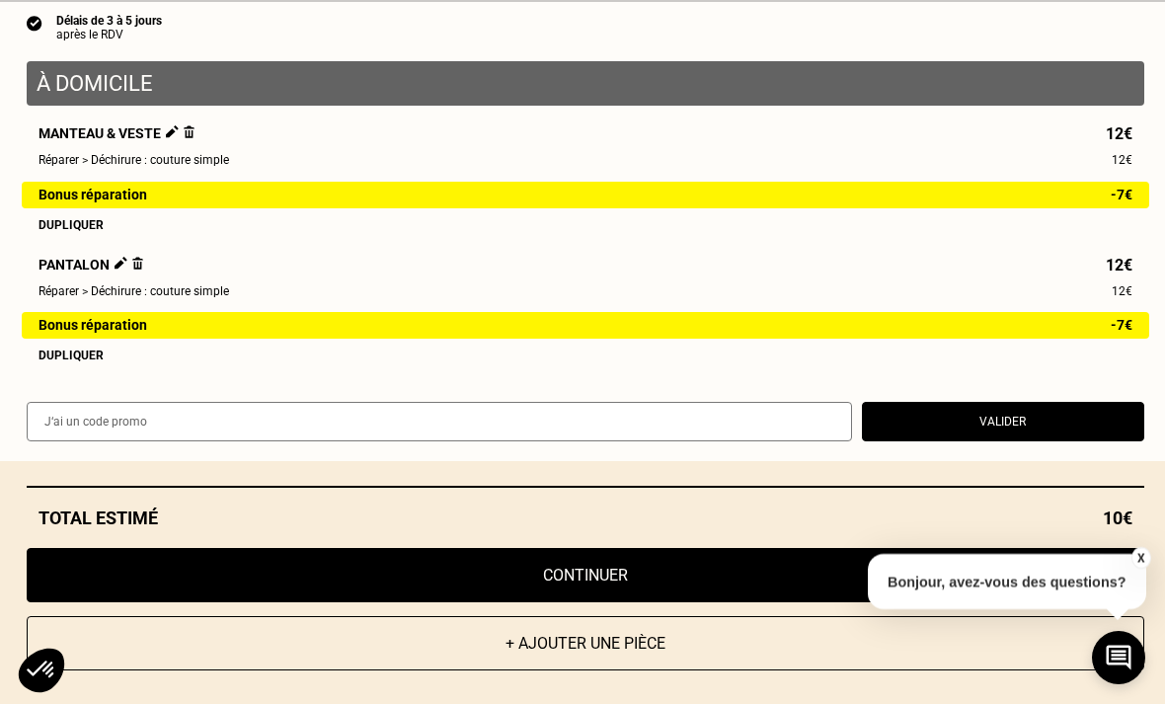
scroll to position [153, 0]
click at [626, 670] on button "+ Ajouter une pièce" at bounding box center [585, 643] width 1117 height 54
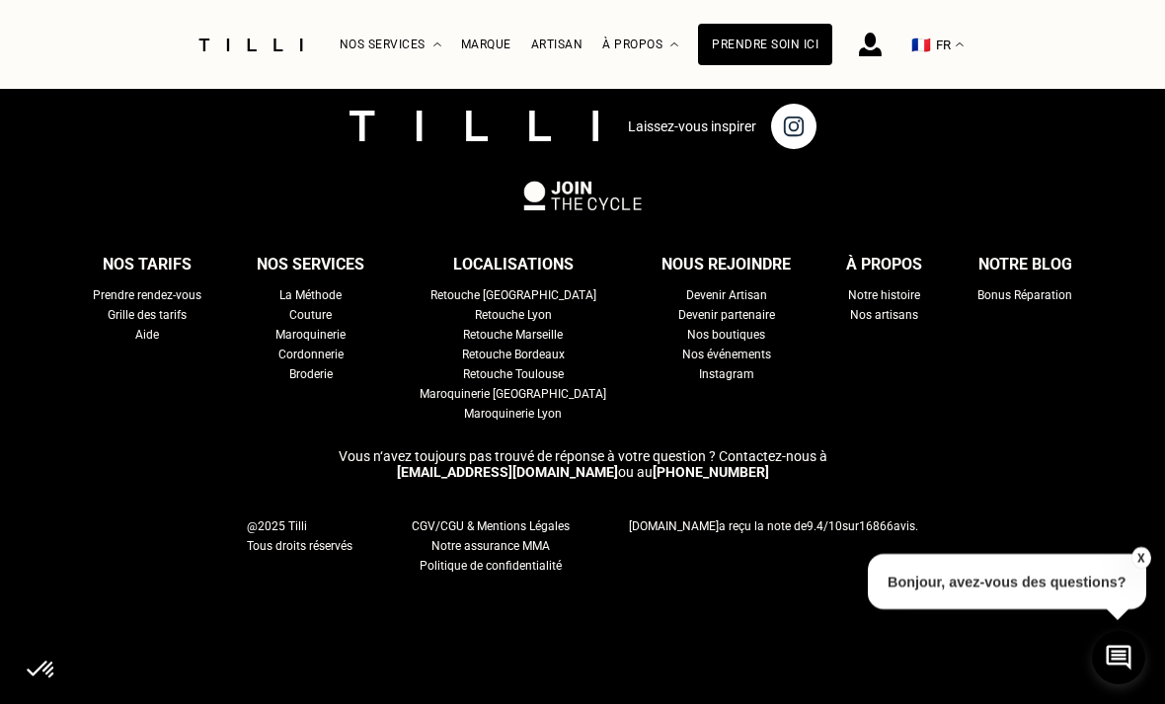
scroll to position [0, 0]
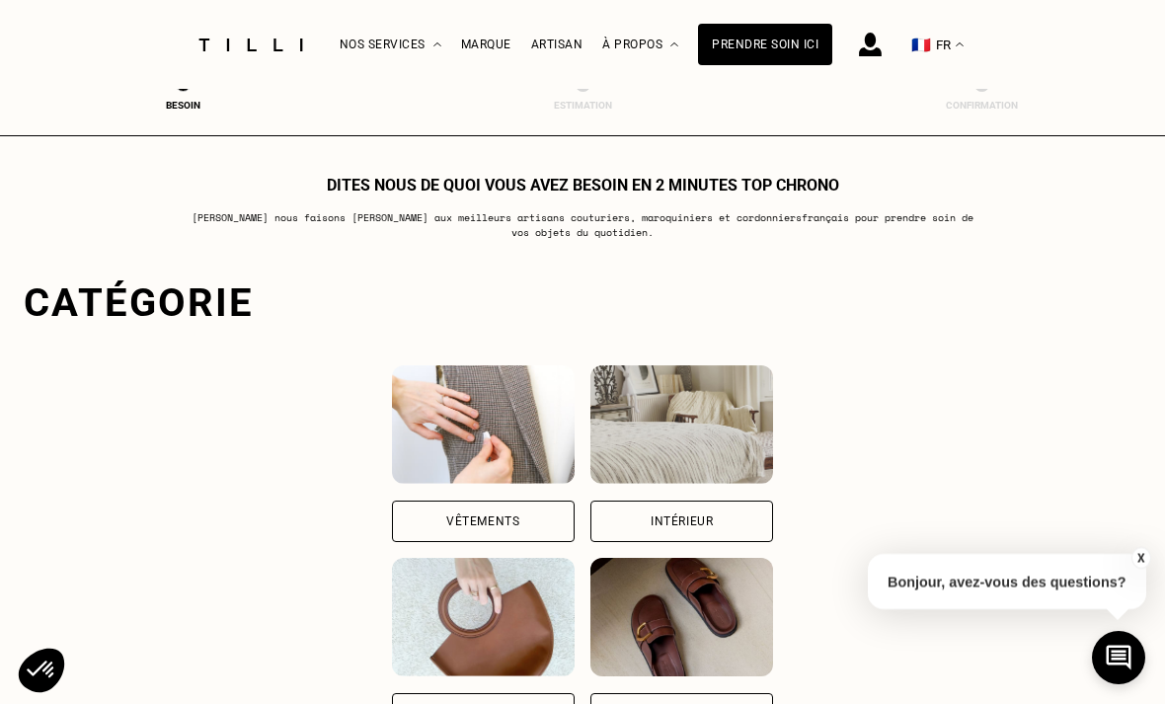
click at [500, 481] on img at bounding box center [483, 424] width 183 height 118
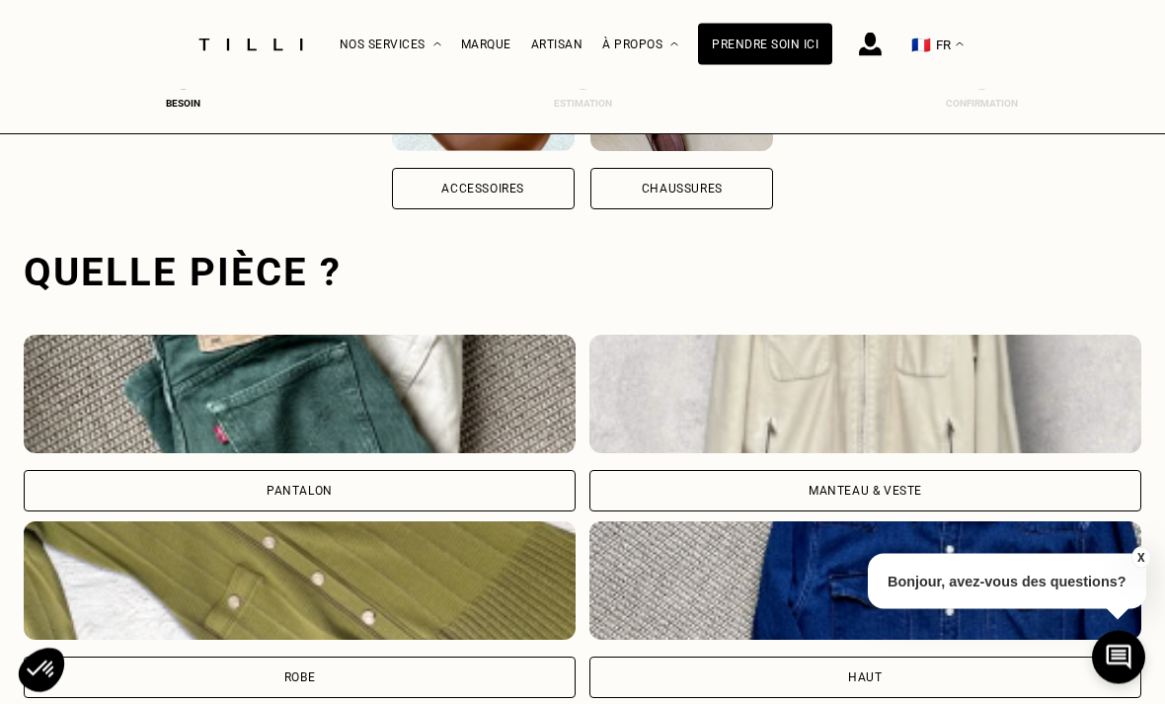
scroll to position [609, 0]
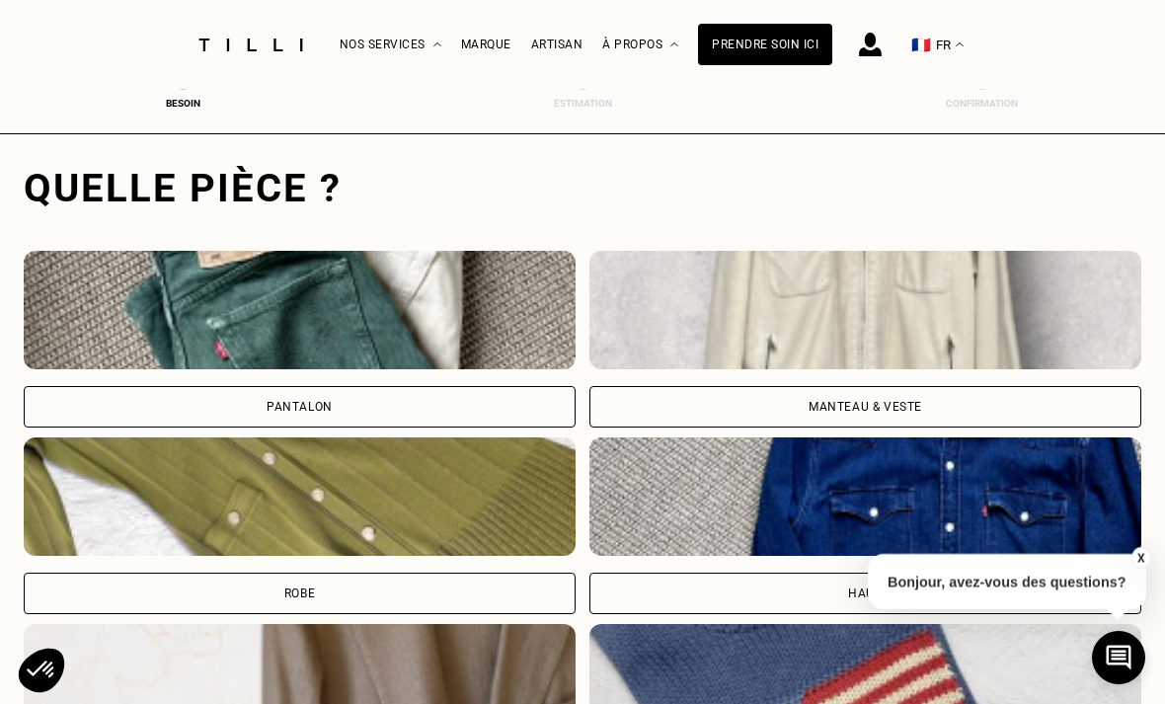
click at [873, 351] on img at bounding box center [865, 310] width 552 height 118
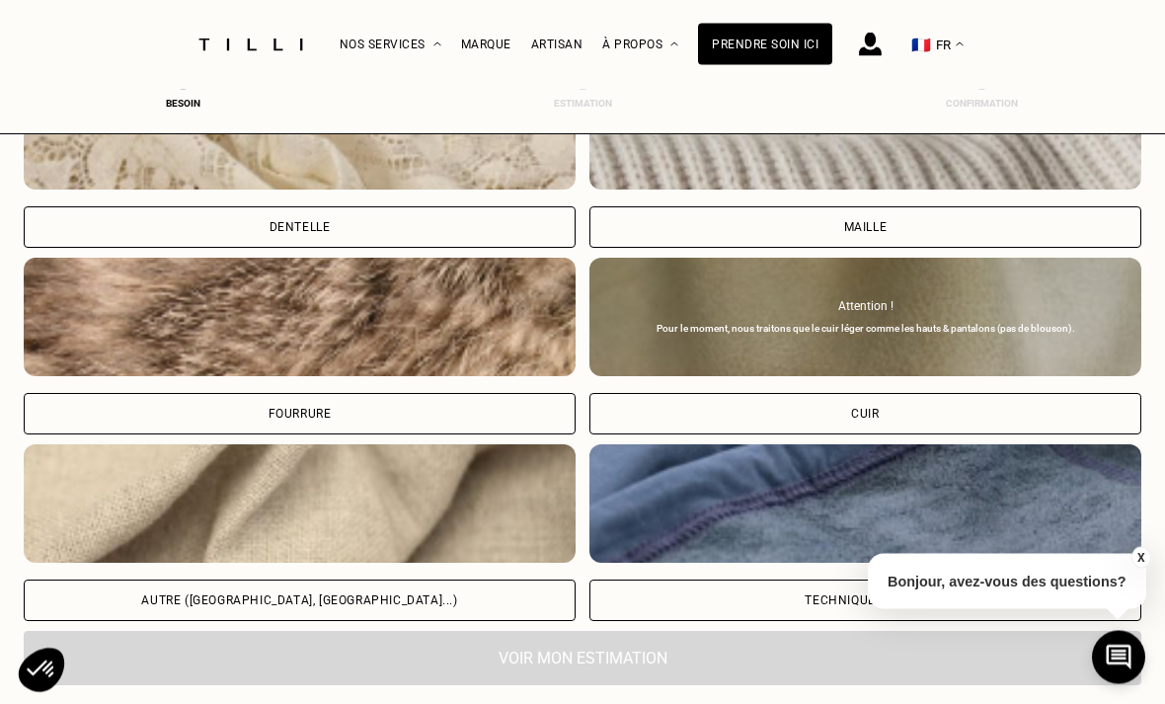
scroll to position [2279, 0]
click at [430, 535] on img at bounding box center [300, 503] width 552 height 118
select select "FR"
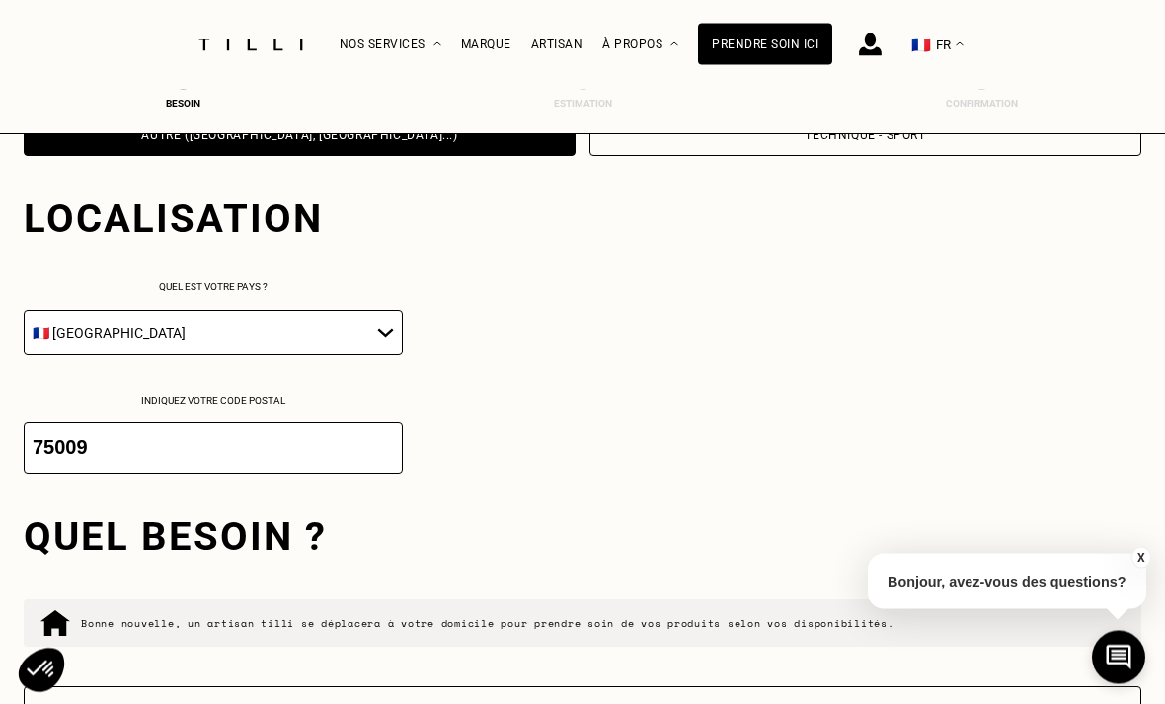
scroll to position [2778, 0]
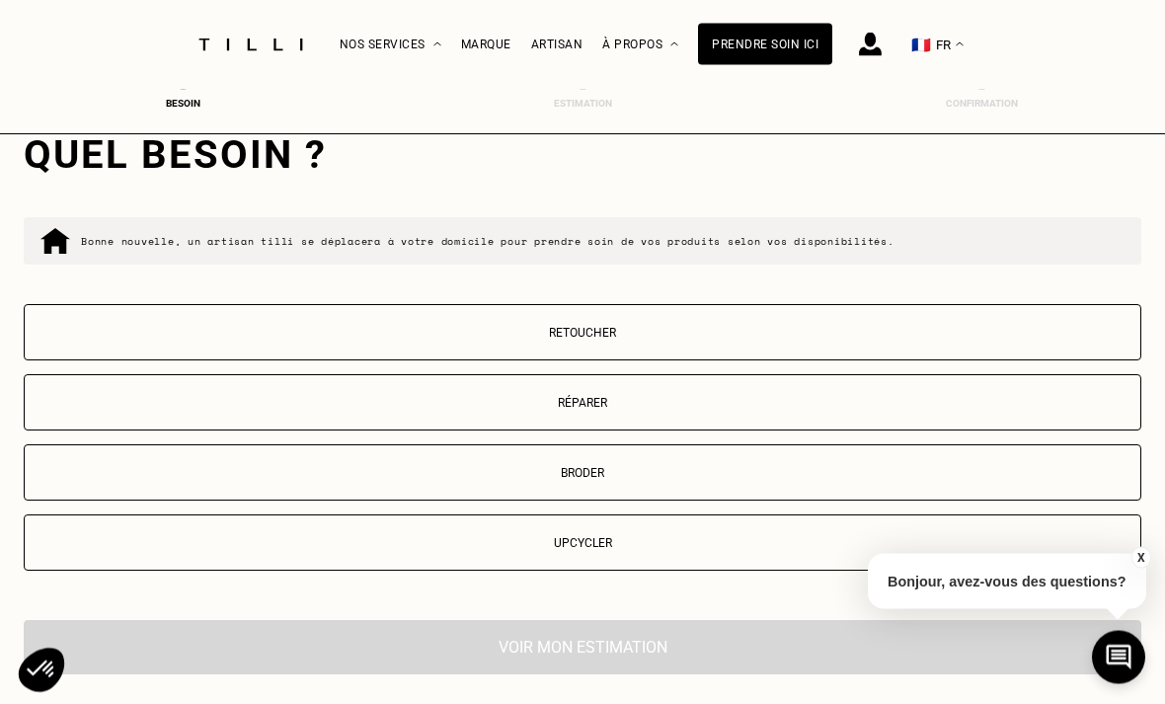
click at [632, 411] on p "Réparer" at bounding box center [583, 404] width 1096 height 14
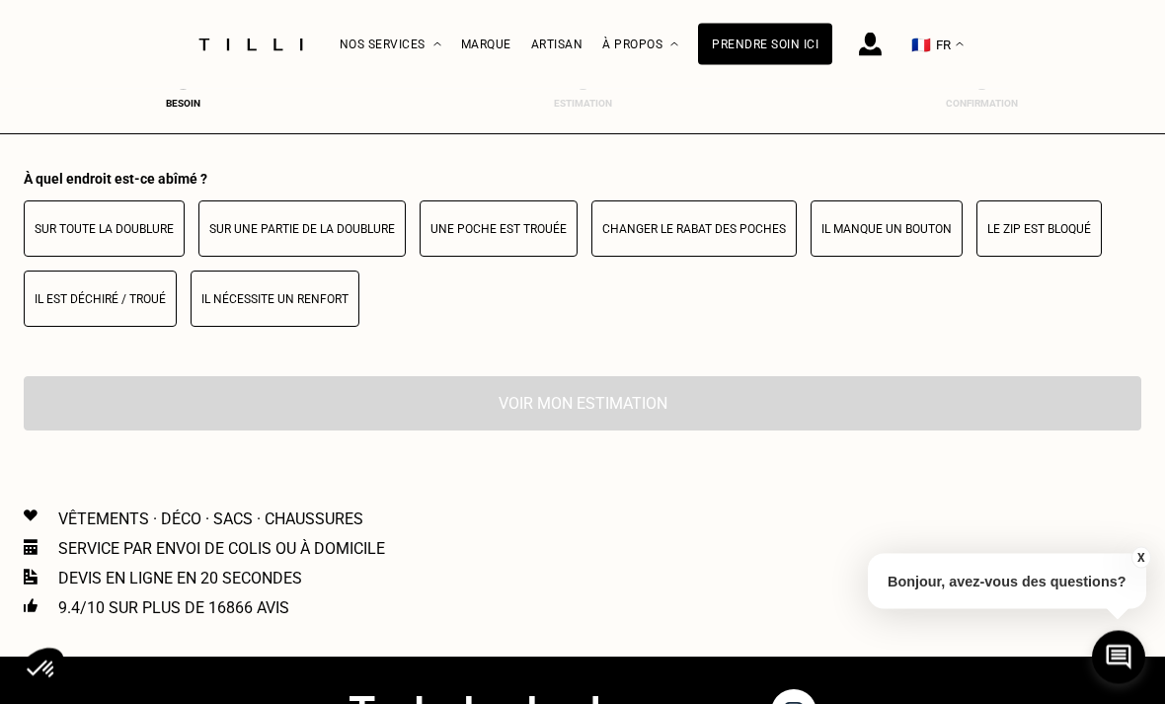
scroll to position [3630, 0]
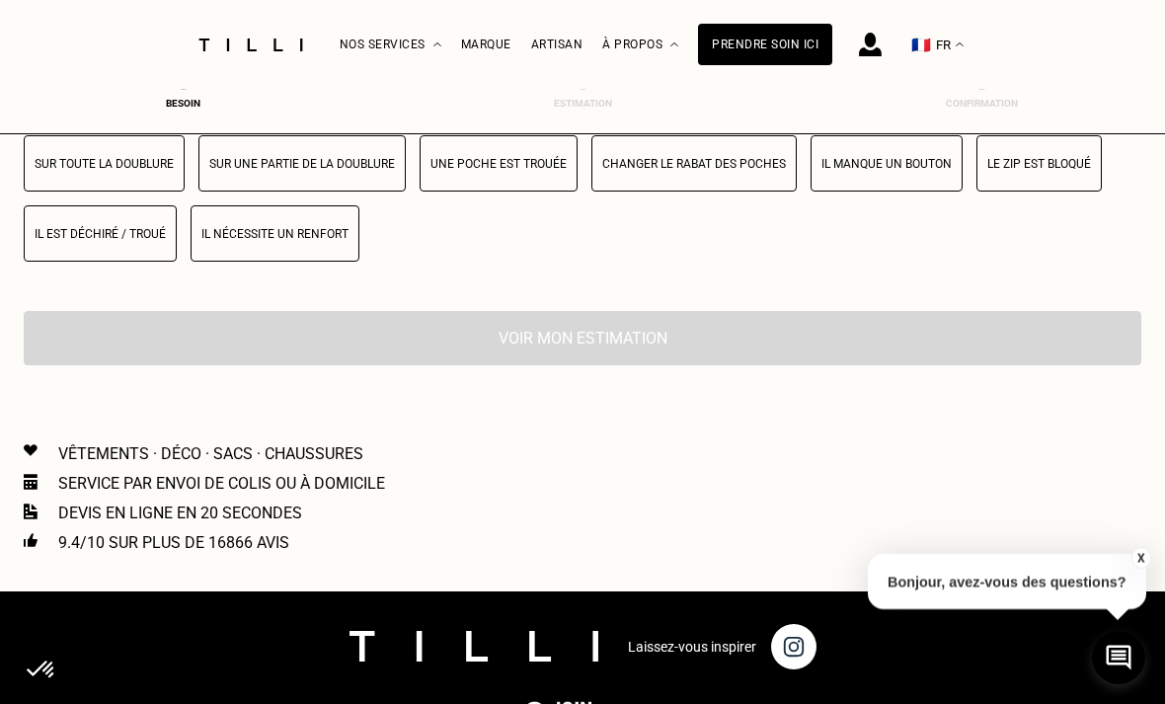
click at [147, 262] on button "Il est déchiré / troué" at bounding box center [100, 233] width 153 height 56
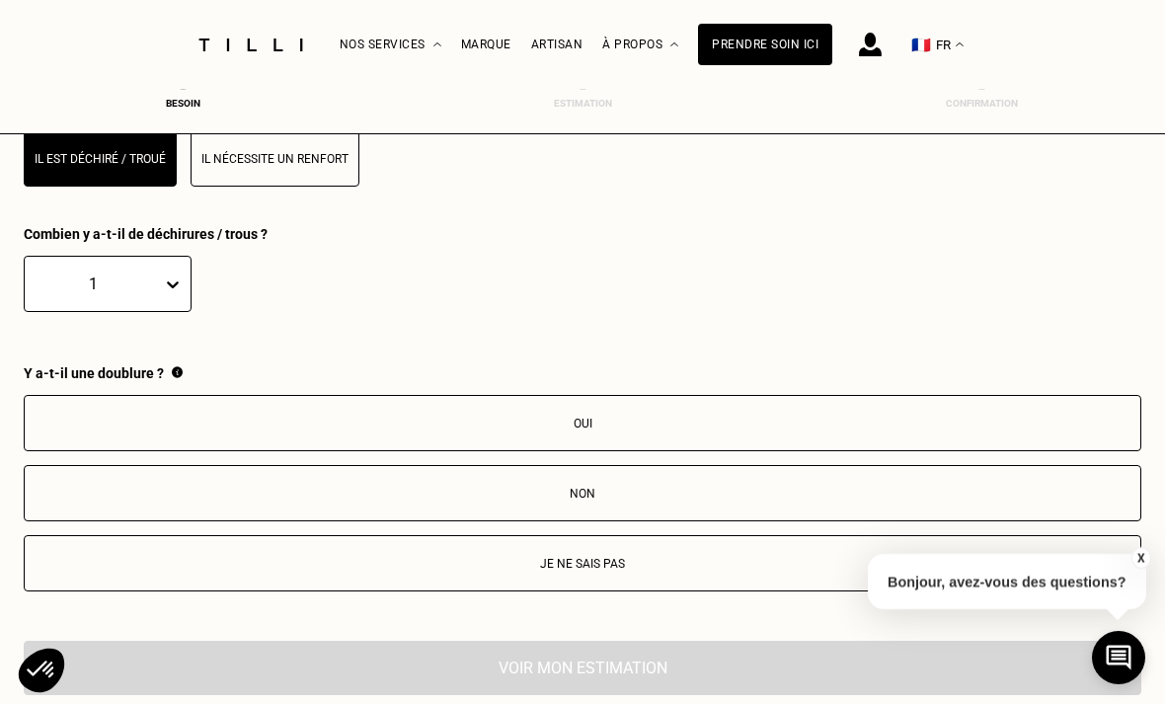
scroll to position [3827, 0]
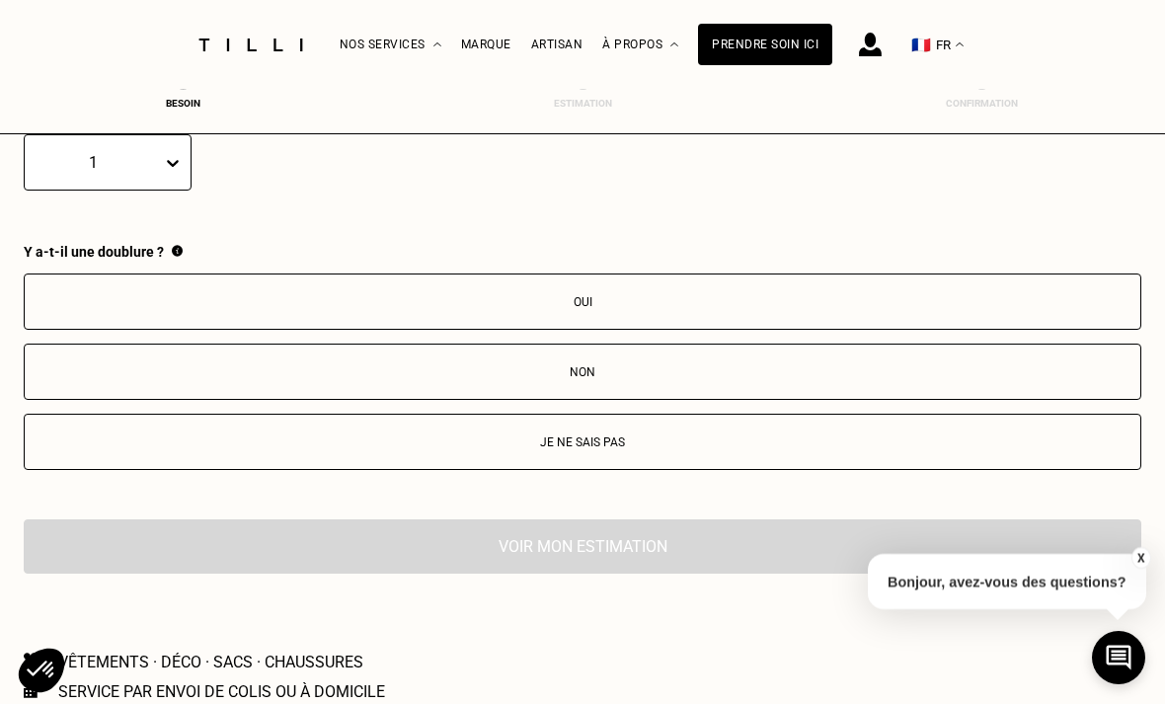
click at [622, 309] on p "Oui" at bounding box center [583, 302] width 1096 height 14
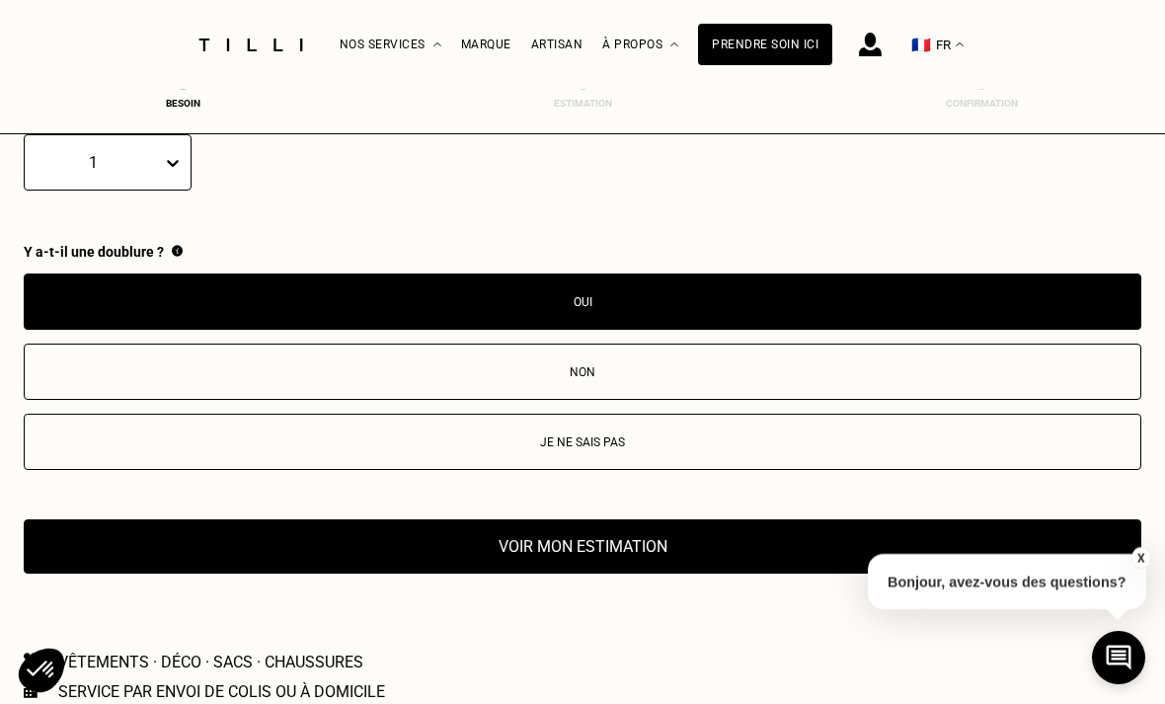
click at [649, 573] on button "Voir mon estimation" at bounding box center [582, 546] width 1117 height 54
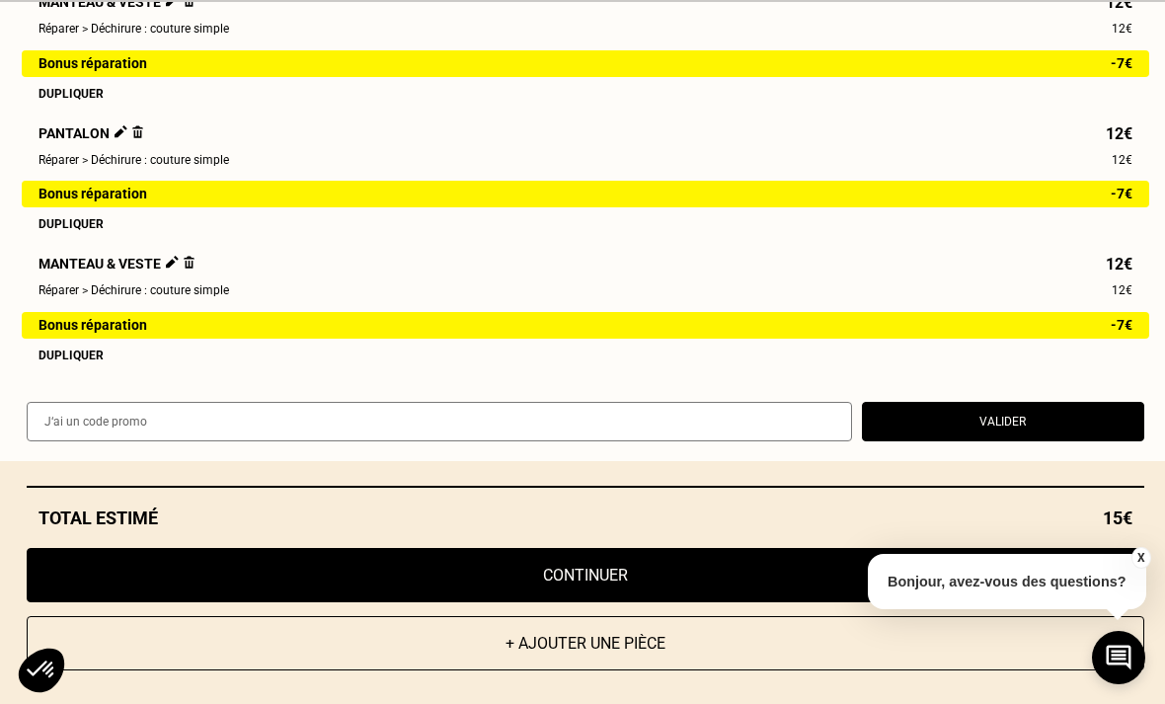
scroll to position [285, 0]
click at [951, 441] on button "Valider" at bounding box center [1003, 421] width 282 height 39
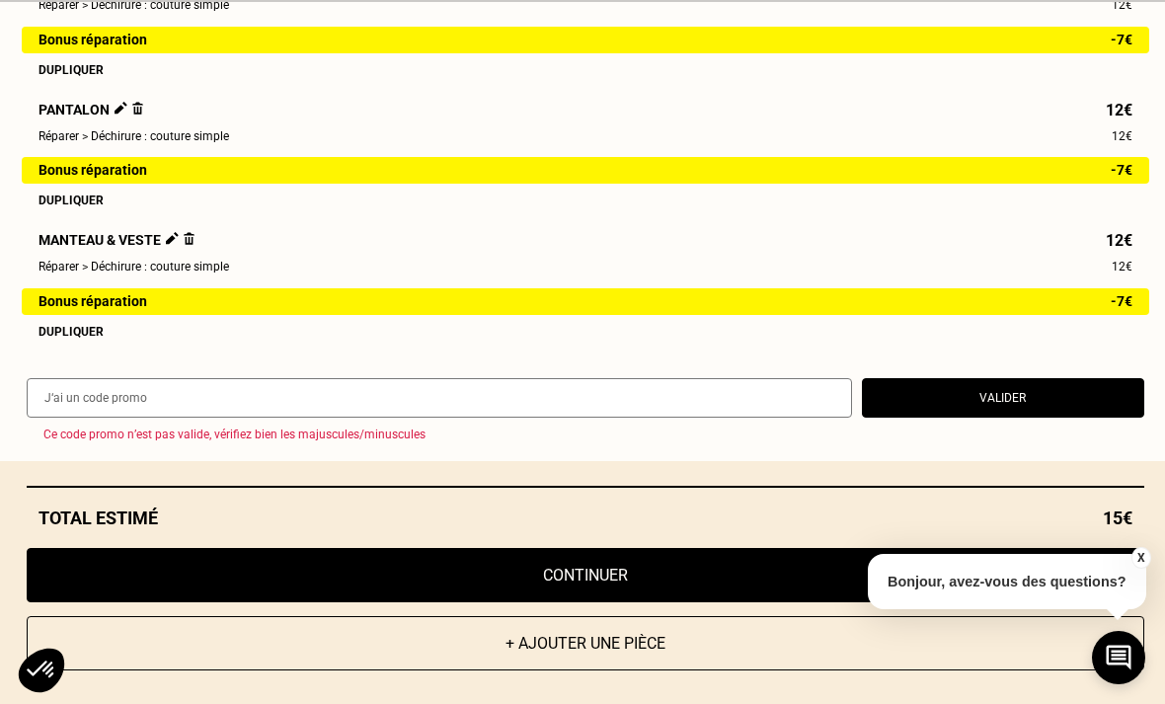
scroll to position [310, 0]
click at [646, 602] on button "Continuer" at bounding box center [585, 575] width 1117 height 54
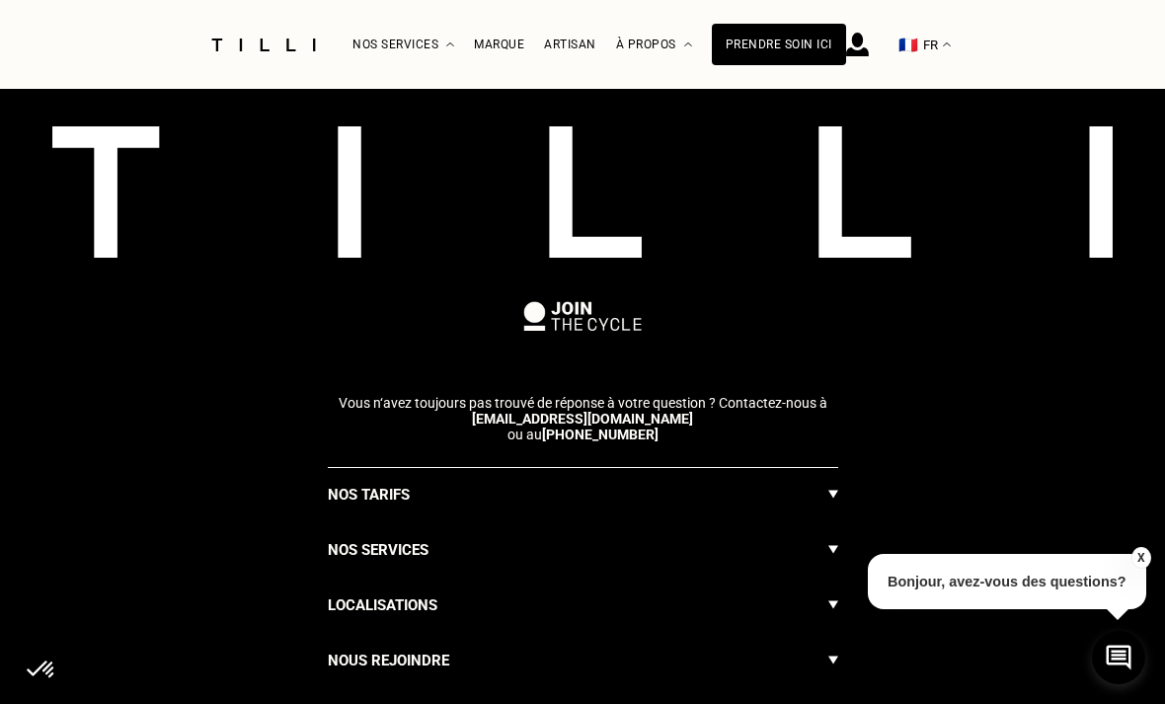
select select "FR"
